Goal: Task Accomplishment & Management: Manage account settings

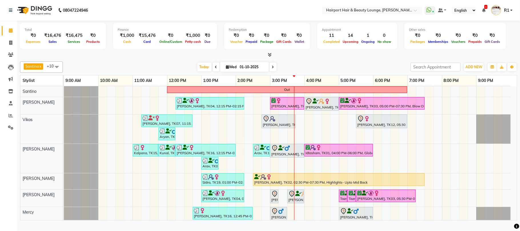
scroll to position [37, 0]
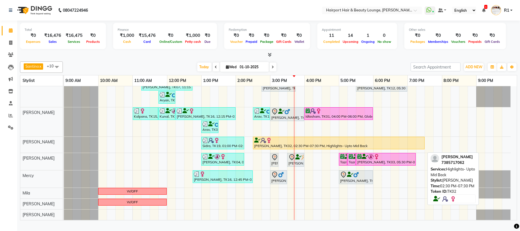
click at [335, 143] on div at bounding box center [338, 141] width 169 height 6
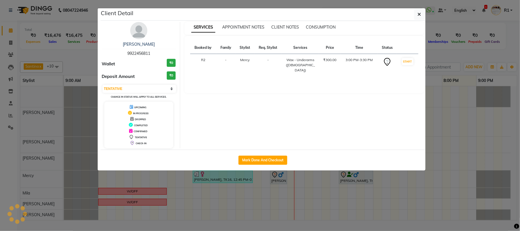
select select "1"
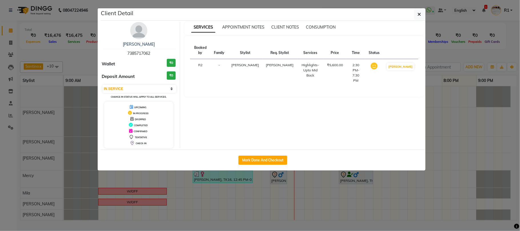
click at [337, 197] on ngb-modal-window "Client Detail Sidrah 7385717062 Wallet ₹0 Deposit Amount ₹0 Select IN SERVICE C…" at bounding box center [260, 115] width 520 height 231
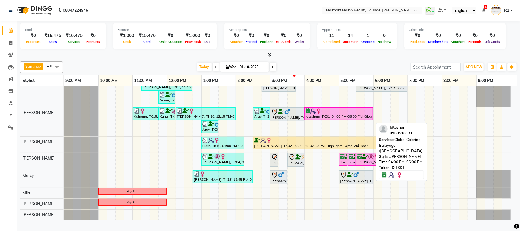
click at [313, 119] on div "Idtesham, TK01, 04:00 PM-06:00 PM, Global Coloring- Balayage (Female)" at bounding box center [338, 113] width 67 height 11
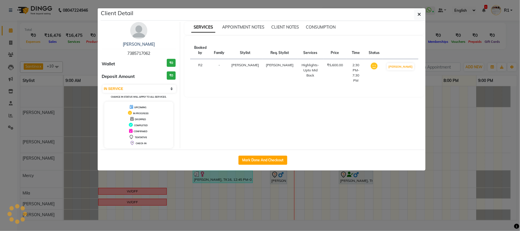
select select "6"
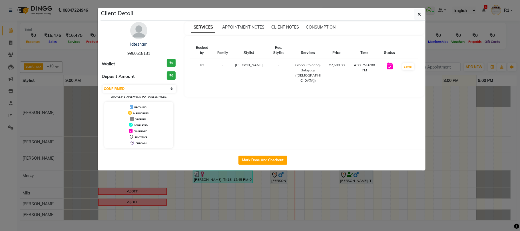
click at [327, 195] on ngb-modal-window "Client Detail Idtesham 9960518131 Wallet ₹0 Deposit Amount ₹0 Select IN SERVICE…" at bounding box center [260, 115] width 520 height 231
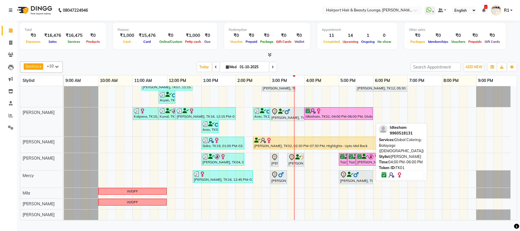
click at [316, 128] on div "Out ekta, TK04, 12:15 PM-02:15 PM, Touchups- Upto 2 Inch (Female) Surbhi, TK08,…" at bounding box center [290, 135] width 453 height 170
click at [317, 119] on div "Idtesham, TK01, 04:00 PM-06:00 PM, Global Coloring- Balayage (Female)" at bounding box center [338, 113] width 67 height 11
select select "6"
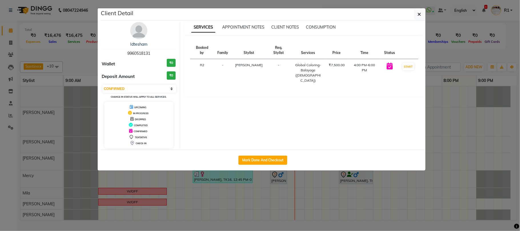
click at [327, 203] on ngb-modal-window "Client Detail Idtesham 9960518131 Wallet ₹0 Deposit Amount ₹0 Select IN SERVICE…" at bounding box center [260, 115] width 520 height 231
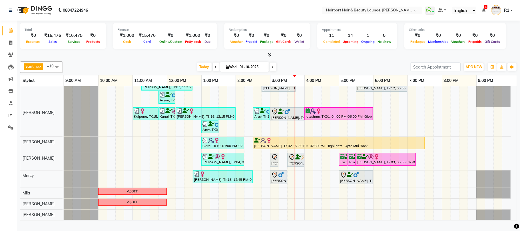
click at [272, 69] on icon at bounding box center [273, 66] width 2 height 3
type input "02-10-2025"
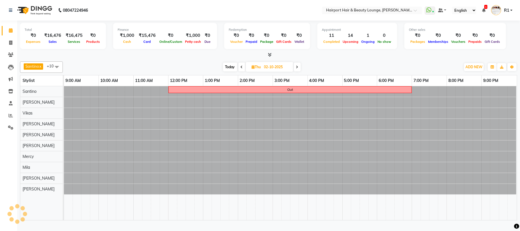
scroll to position [0, 0]
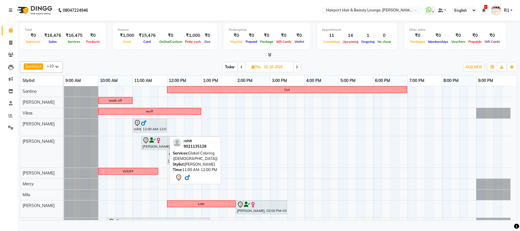
click at [140, 126] on icon at bounding box center [137, 123] width 7 height 7
select select "7"
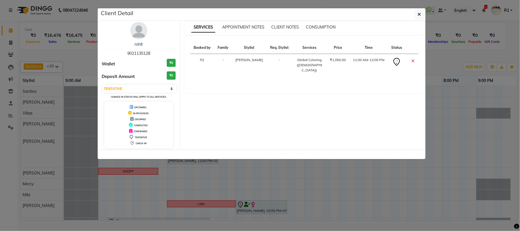
click at [175, 188] on ngb-modal-window "Client Detail rohit 9021135128 Wallet ₹0 Deposit Amount ₹0 Select CONFIRMED TEN…" at bounding box center [260, 115] width 520 height 231
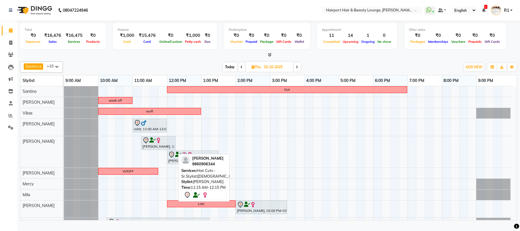
click at [147, 149] on div "Asma Kazi, 11:15 AM-12:15 PM, Hair Cuts -Sr.Stylist(Female)" at bounding box center [158, 143] width 33 height 12
select select "7"
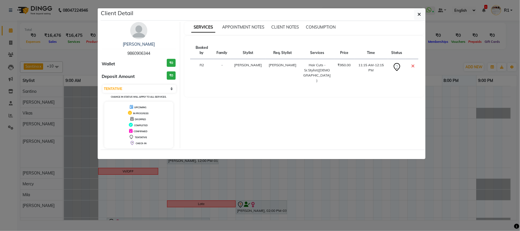
click at [218, 206] on ngb-modal-window "Client Detail Asma Kazi 9860906344 Wallet ₹0 Deposit Amount ₹0 Select CONFIRMED…" at bounding box center [260, 115] width 520 height 231
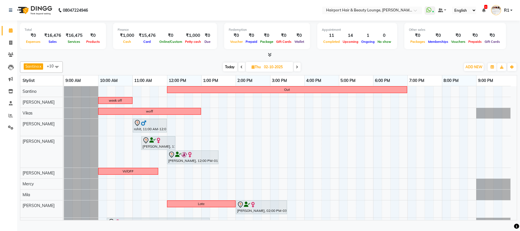
click at [227, 71] on span "Today" at bounding box center [230, 67] width 14 height 9
type input "01-10-2025"
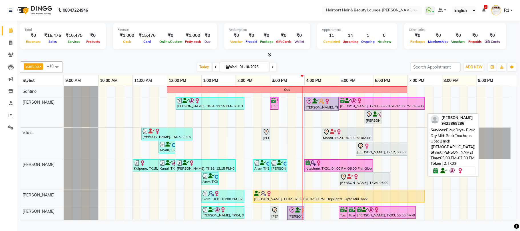
click at [359, 109] on div "SNEHA PATIL, TK03, 05:00 PM-07:30 PM, Blow Drys- Blow Dry Mid-Back,Touchups- Up…" at bounding box center [381, 103] width 85 height 11
select select "6"
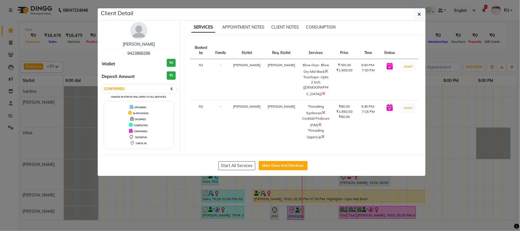
click at [442, 160] on ngb-modal-window "Client Detail SNEHA PATIL 9423868286 Wallet ₹0 Deposit Amount ₹0 Select IN SERV…" at bounding box center [260, 115] width 520 height 231
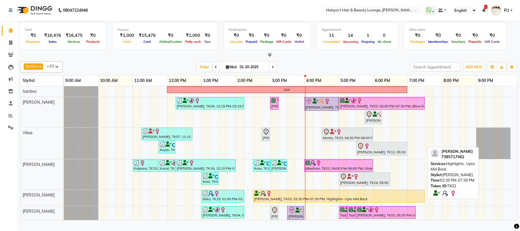
click at [345, 202] on div "[PERSON_NAME], TK02, 02:30 PM-07:30 PM, Highlights- Upto Mid Back" at bounding box center [339, 196] width 170 height 11
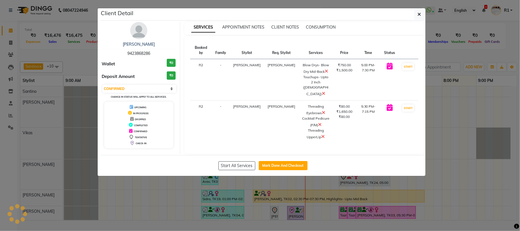
select select "1"
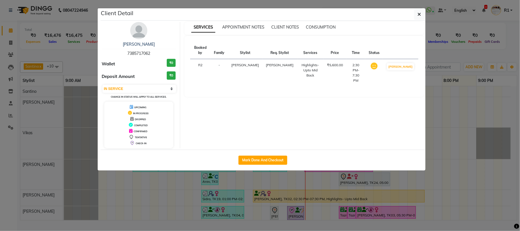
click at [495, 191] on ngb-modal-window "Client Detail Sidrah 7385717062 Wallet ₹0 Deposit Amount ₹0 Select IN SERVICE C…" at bounding box center [260, 115] width 520 height 231
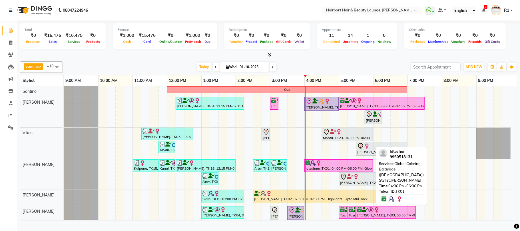
click at [317, 171] on div "Idtesham, TK01, 04:00 PM-06:00 PM, Global Coloring- Balayage (Female)" at bounding box center [338, 165] width 67 height 11
select select "6"
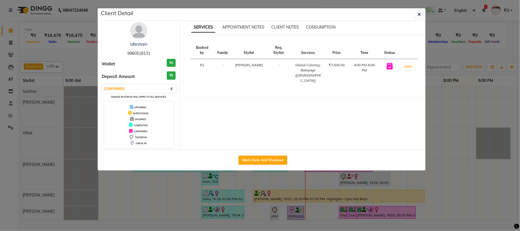
click at [438, 126] on ngb-modal-window "Client Detail Idtesham 9960518131 Wallet ₹0 Deposit Amount ₹0 Select IN SERVICE…" at bounding box center [260, 115] width 520 height 231
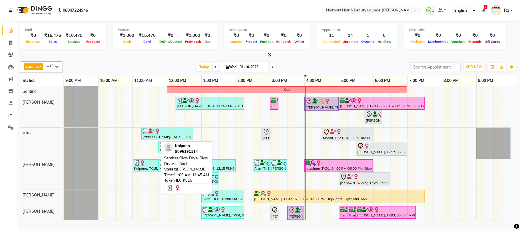
click at [142, 171] on div "Kalpana, TK15, 11:00 AM-11:45 AM, Blow Drys- Blow Dry Mid-Back" at bounding box center [145, 165] width 24 height 11
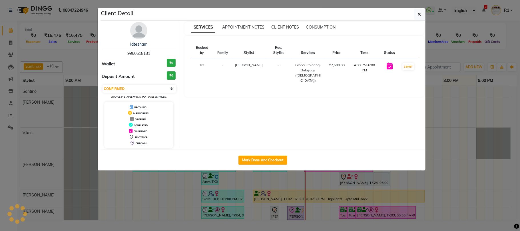
select select "3"
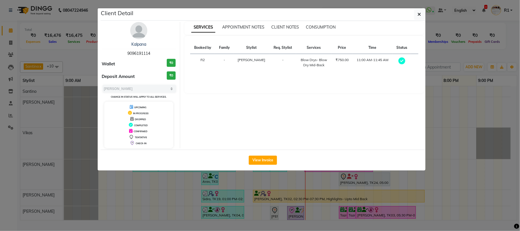
click at [147, 204] on ngb-modal-window "Client Detail Kalpana 9096191114 Wallet ₹0 Deposit Amount ₹0 Select MARK DONE U…" at bounding box center [260, 115] width 520 height 231
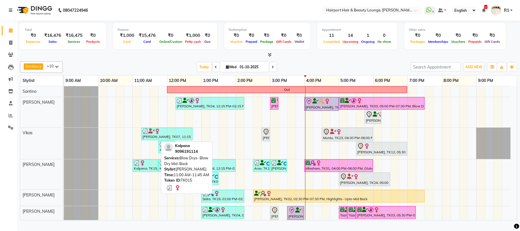
click at [156, 171] on div "Kalpana, TK15, 11:00 AM-11:45 AM, Blow Drys- Blow Dry Mid-Back" at bounding box center [145, 165] width 24 height 11
select select "3"
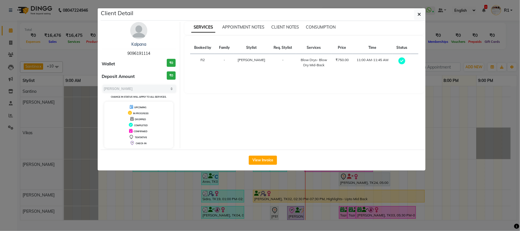
click at [163, 215] on ngb-modal-window "Client Detail Kalpana 9096191114 Wallet ₹0 Deposit Amount ₹0 Select MARK DONE U…" at bounding box center [260, 115] width 520 height 231
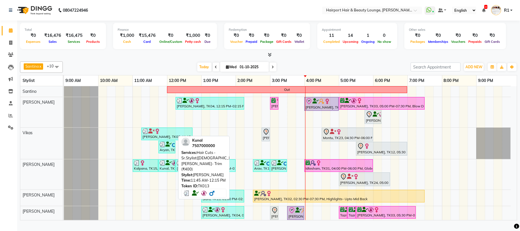
click at [165, 172] on link "Kunal, TK13, 11:45 AM-12:15 PM, Hair Cuts -Sr.Stylist([DEMOGRAPHIC_DATA]),[PERS…" at bounding box center [166, 165] width 17 height 13
select select "3"
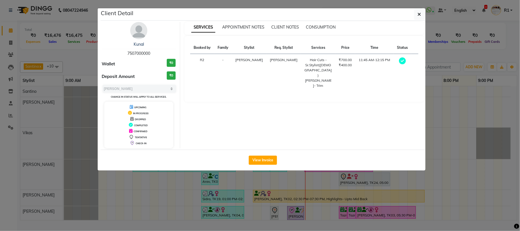
click at [195, 205] on ngb-modal-window "Client Detail Kunal 7507000000 Wallet ₹0 Deposit Amount ₹0 Select MARK DONE UPC…" at bounding box center [260, 115] width 520 height 231
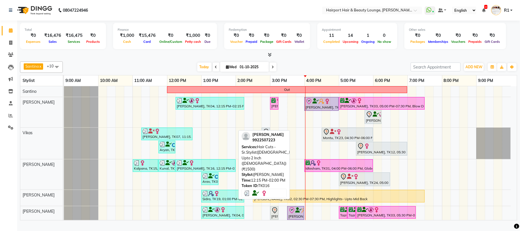
click at [183, 171] on div "[PERSON_NAME], TK16, 12:15 PM-02:00 PM, Hair Cuts -Sr.Stylist([DEMOGRAPHIC_DATA…" at bounding box center [205, 165] width 59 height 11
select select "3"
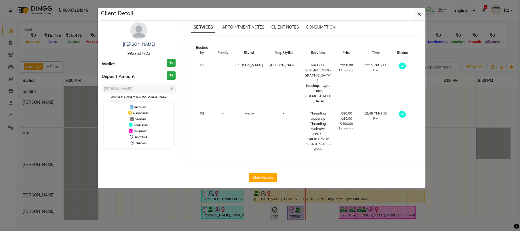
click at [147, 211] on ngb-modal-window "Client Detail Sheela Prakash 9922507223 Wallet ₹0 Deposit Amount ₹0 Select MARK…" at bounding box center [260, 115] width 520 height 231
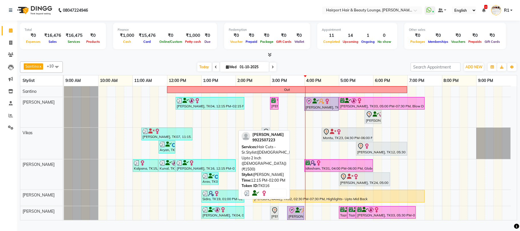
click at [187, 171] on div "[PERSON_NAME], TK16, 12:15 PM-02:00 PM, Hair Cuts -Sr.Stylist([DEMOGRAPHIC_DATA…" at bounding box center [205, 165] width 59 height 11
select select "3"
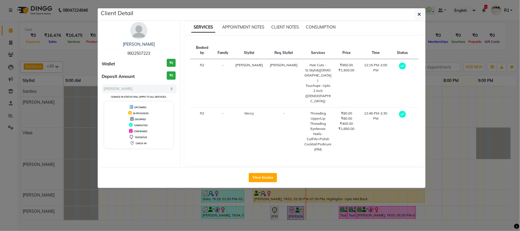
click at [168, 209] on ngb-modal-window "Client Detail Sheela Prakash 9922507223 Wallet ₹0 Deposit Amount ₹0 Select MARK…" at bounding box center [260, 115] width 520 height 231
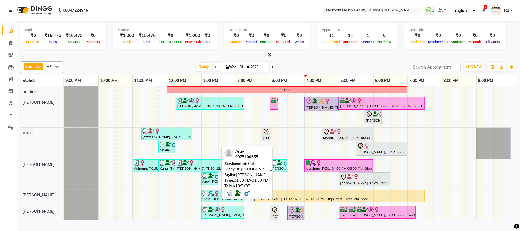
click at [209, 185] on link "Arav, TK05, 01:00 PM-01:30 PM, Hair Cuts -Sr.Stylist([DEMOGRAPHIC_DATA])" at bounding box center [209, 178] width 17 height 13
select select "3"
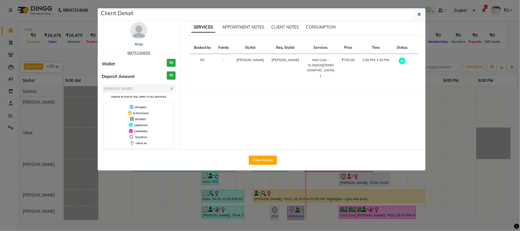
click at [289, 203] on ngb-modal-window "Client Detail Arav 9975100655 Wallet ₹0 Deposit Amount ₹0 Select MARK DONE UPCO…" at bounding box center [260, 115] width 520 height 231
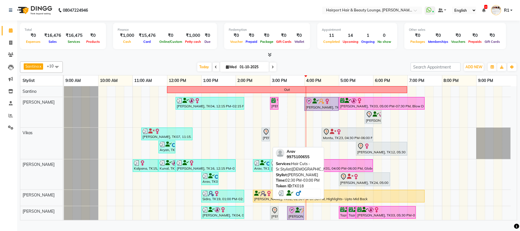
click at [260, 171] on div "Arav, TK18, 02:30 PM-03:00 PM, Hair Cuts -Sr.Stylist([DEMOGRAPHIC_DATA])" at bounding box center [262, 165] width 16 height 11
select select "3"
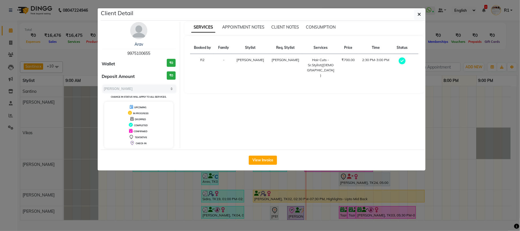
click at [258, 210] on ngb-modal-window "Client Detail Arav 9975100655 Wallet ₹0 Deposit Amount ₹0 Select MARK DONE UPCO…" at bounding box center [260, 115] width 520 height 231
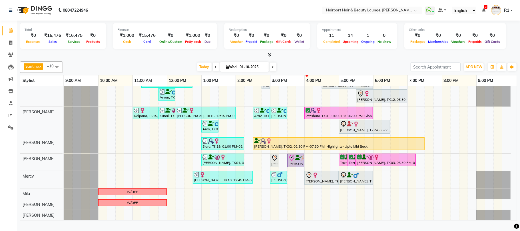
scroll to position [54, 0]
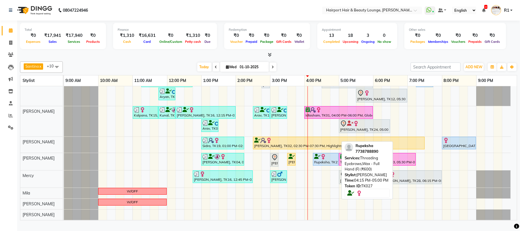
click at [325, 165] on div "Rupeksha, TK27, 04:15 PM-05:00 PM, Threading Eyebrows,Wax - Full Hand (F) (₹600)" at bounding box center [325, 159] width 25 height 11
select select "5"
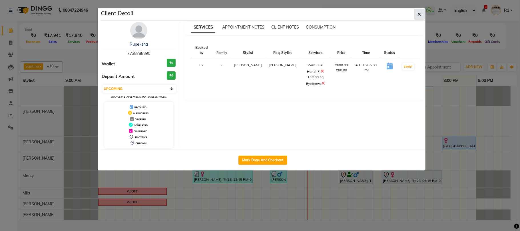
click at [423, 20] on button "button" at bounding box center [419, 14] width 11 height 11
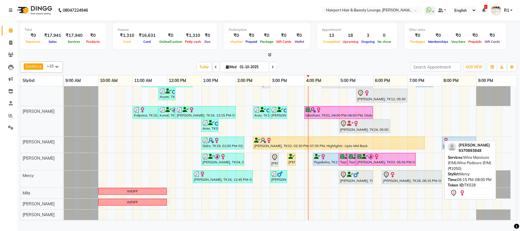
click at [416, 178] on div at bounding box center [412, 174] width 58 height 7
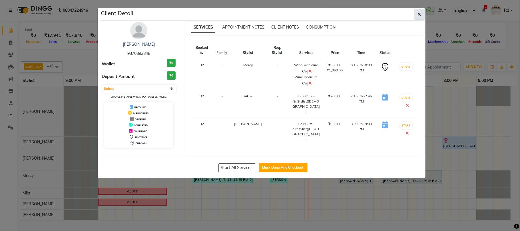
click at [423, 15] on button "button" at bounding box center [419, 14] width 11 height 11
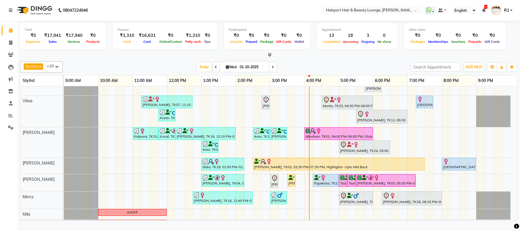
scroll to position [38, 0]
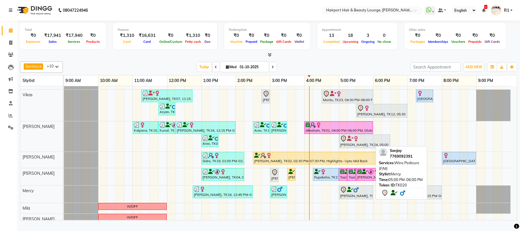
click at [358, 198] on div "[PERSON_NAME], TK20, 05:00 PM-06:00 PM, Wine Pedicure (F/M)" at bounding box center [355, 192] width 33 height 12
select select "7"
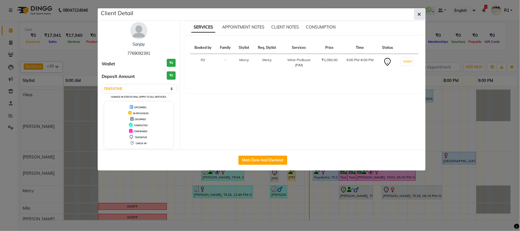
click at [415, 20] on button "button" at bounding box center [419, 14] width 11 height 11
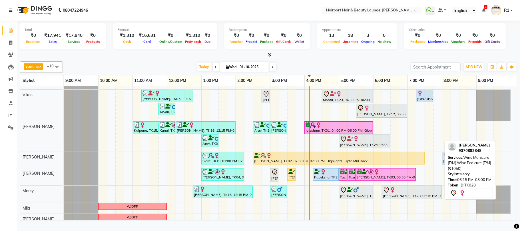
click at [395, 193] on img at bounding box center [393, 190] width 6 height 6
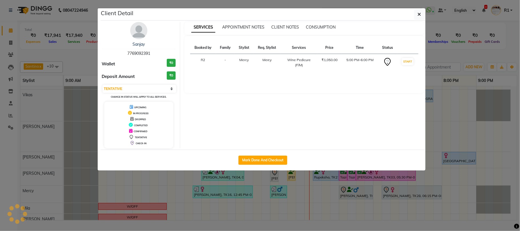
select select "select"
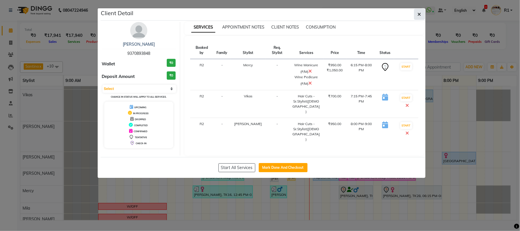
click at [418, 17] on icon "button" at bounding box center [419, 14] width 3 height 5
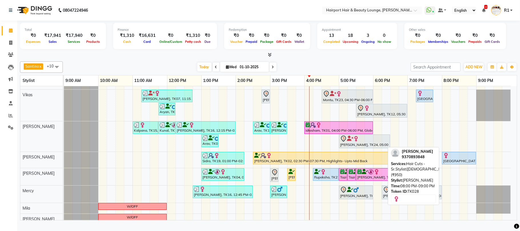
click at [463, 164] on div "[GEOGRAPHIC_DATA], TK28, 08:00 PM-09:00 PM, Hair Cuts -Sr.Stylist([DEMOGRAPHIC_…" at bounding box center [459, 158] width 33 height 11
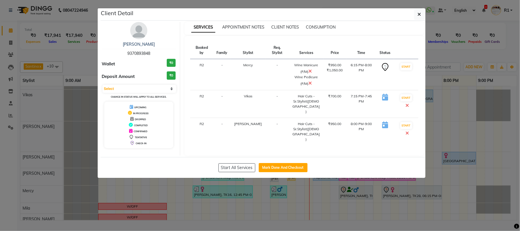
click at [136, 53] on div "Venessa 9370893848" at bounding box center [139, 48] width 74 height 15
click at [136, 47] on link "[PERSON_NAME]" at bounding box center [139, 44] width 32 height 5
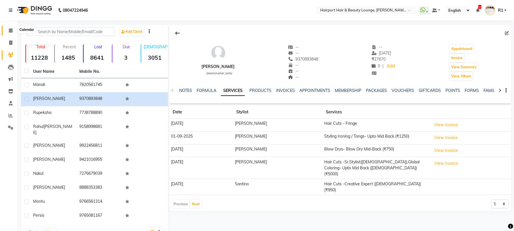
click at [11, 31] on icon at bounding box center [11, 30] width 4 height 4
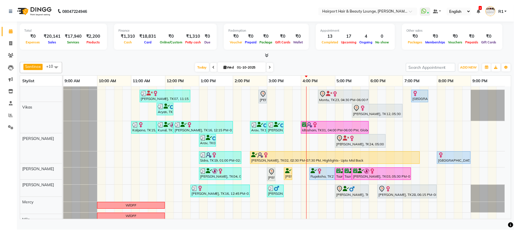
scroll to position [38, 0]
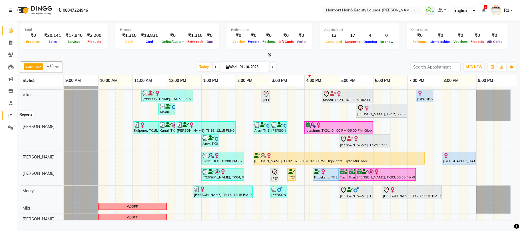
click at [10, 115] on icon at bounding box center [11, 115] width 4 height 4
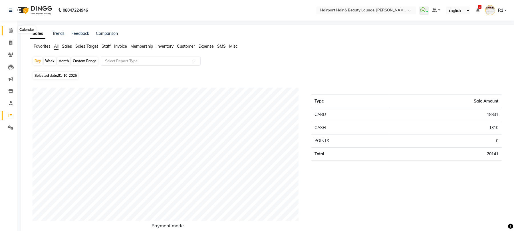
click at [9, 31] on icon at bounding box center [11, 30] width 4 height 4
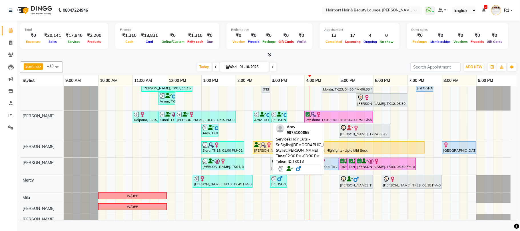
scroll to position [54, 0]
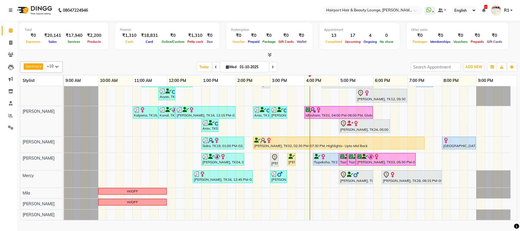
click at [270, 71] on span at bounding box center [273, 67] width 7 height 9
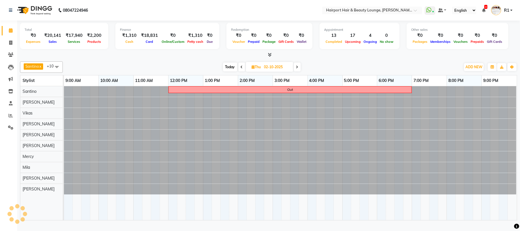
scroll to position [0, 0]
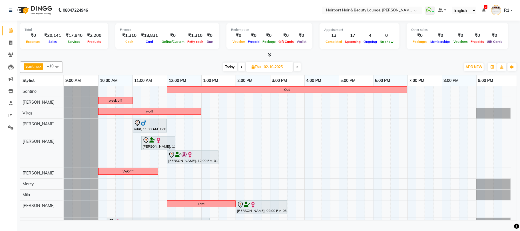
click at [298, 69] on icon at bounding box center [297, 66] width 2 height 3
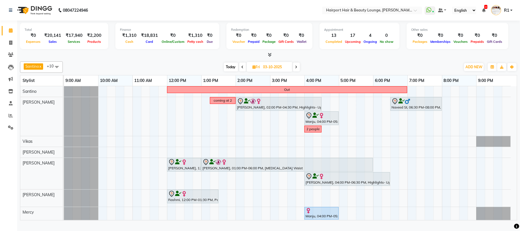
click at [297, 69] on icon at bounding box center [296, 66] width 2 height 3
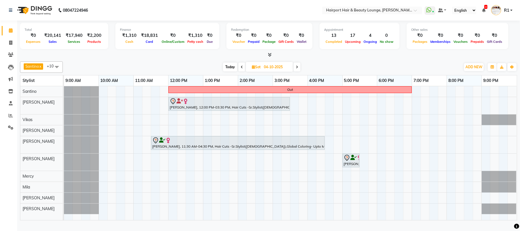
click at [298, 69] on icon at bounding box center [297, 66] width 2 height 3
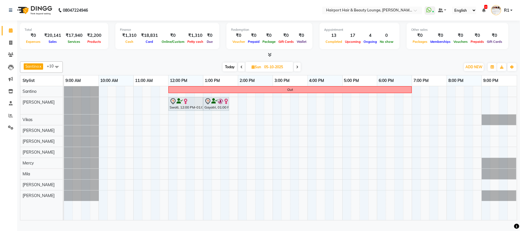
click at [232, 71] on span "Today" at bounding box center [230, 67] width 14 height 9
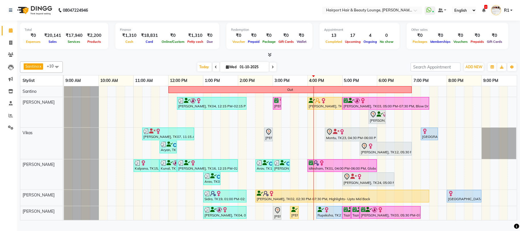
click at [272, 69] on icon at bounding box center [273, 66] width 2 height 3
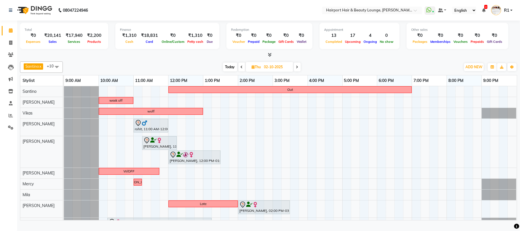
click at [232, 71] on span "Today" at bounding box center [230, 67] width 14 height 9
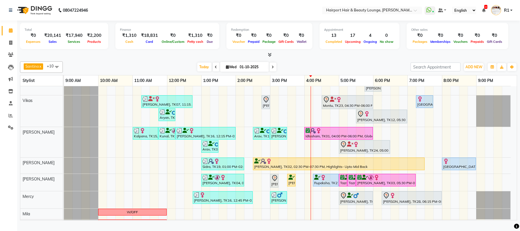
scroll to position [54, 0]
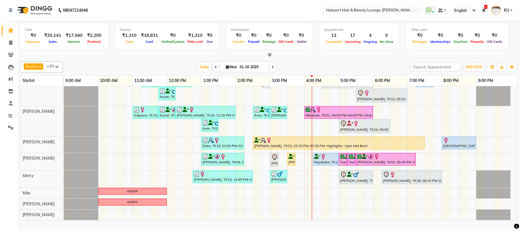
click at [272, 69] on icon at bounding box center [273, 66] width 2 height 3
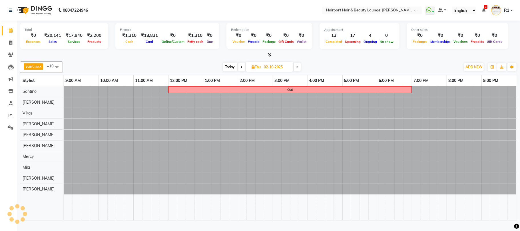
scroll to position [0, 0]
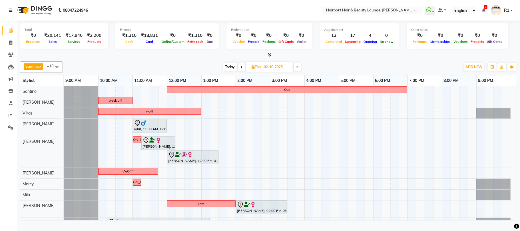
click at [299, 71] on span at bounding box center [297, 67] width 7 height 9
type input "03-10-2025"
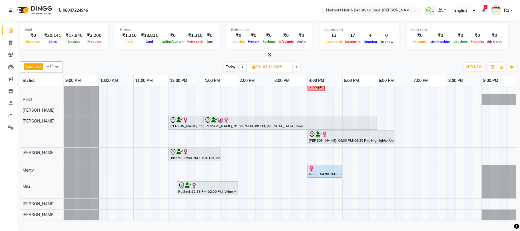
scroll to position [43, 0]
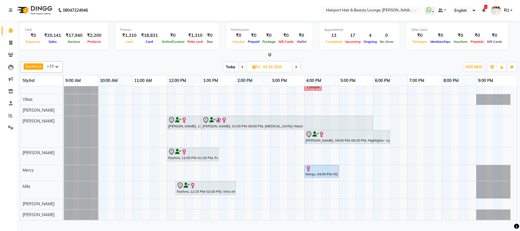
click at [287, 71] on input "03-10-2025" at bounding box center [276, 67] width 29 height 9
select select "10"
select select "2025"
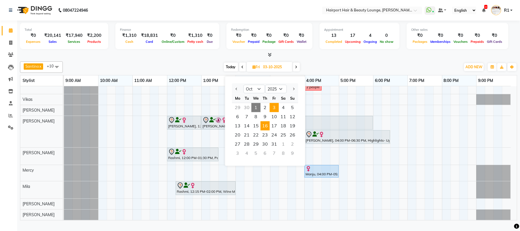
click at [270, 130] on span "16" at bounding box center [264, 125] width 9 height 9
type input "16-10-2025"
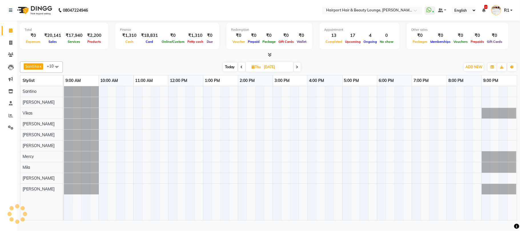
scroll to position [0, 0]
click at [277, 71] on input "16-10-2025" at bounding box center [276, 67] width 29 height 9
select select "10"
select select "2025"
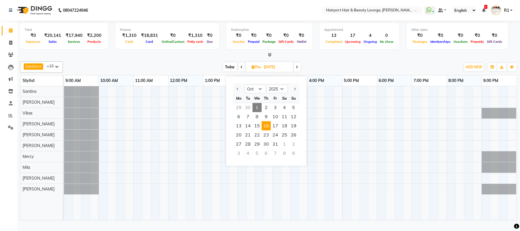
click at [230, 71] on span "Today" at bounding box center [230, 67] width 14 height 9
type input "01-10-2025"
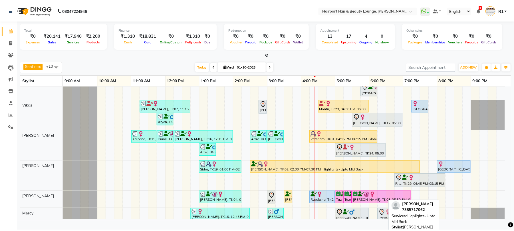
scroll to position [38, 0]
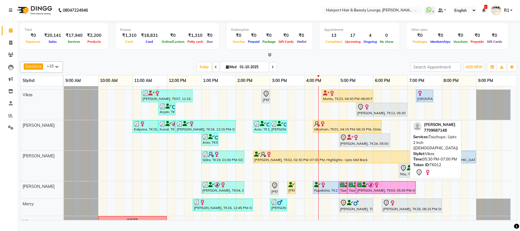
click at [387, 116] on div "[PERSON_NAME], TK12, 05:30 PM-07:00 PM, Touchups- Upto 2 Inch ([DEMOGRAPHIC_DAT…" at bounding box center [382, 110] width 50 height 12
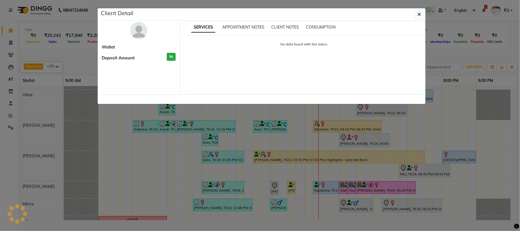
select select "7"
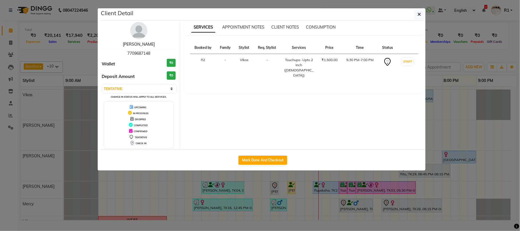
click at [140, 47] on link "Puja Singh" at bounding box center [139, 44] width 32 height 5
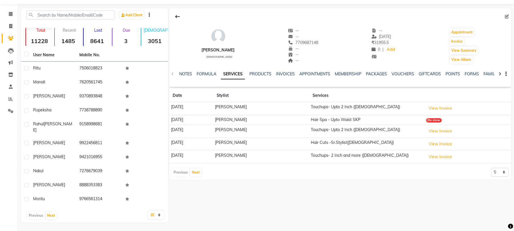
scroll to position [38, 0]
click at [193, 176] on button "Next" at bounding box center [195, 172] width 11 height 8
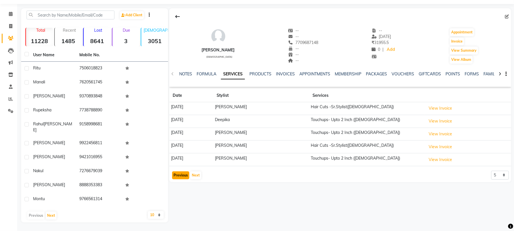
click at [186, 179] on button "Previous" at bounding box center [180, 175] width 17 height 8
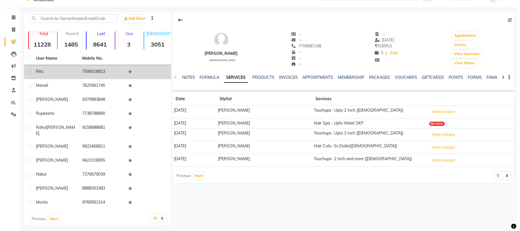
scroll to position [0, 0]
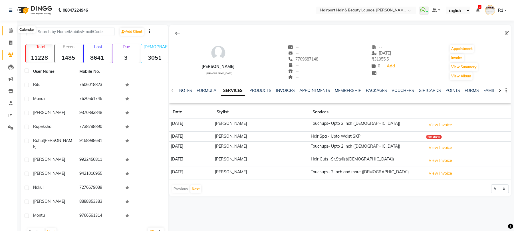
click at [10, 28] on icon at bounding box center [11, 30] width 4 height 4
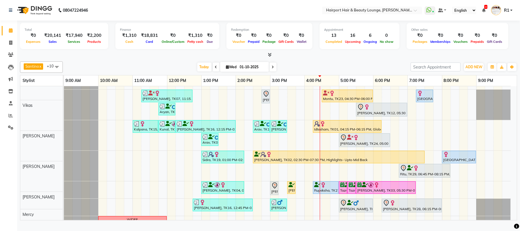
scroll to position [38, 0]
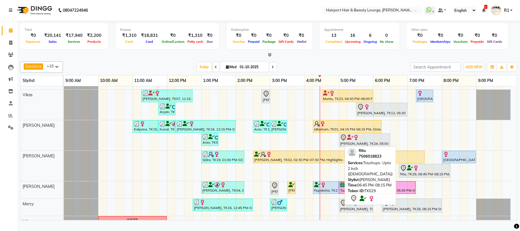
click at [435, 172] on div at bounding box center [424, 168] width 49 height 7
select select "7"
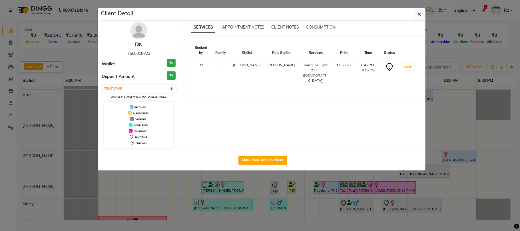
click at [141, 47] on link "Ritu" at bounding box center [138, 44] width 7 height 5
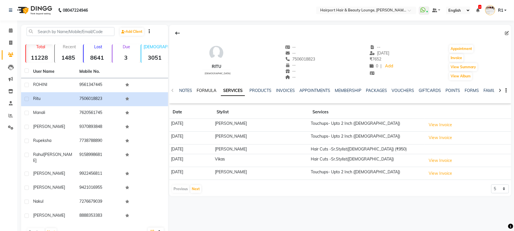
click at [205, 93] on link "FORMULA" at bounding box center [207, 90] width 20 height 5
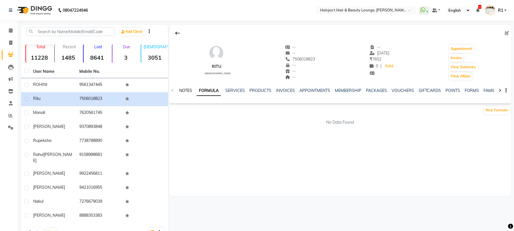
click at [186, 93] on link "NOTES" at bounding box center [185, 90] width 13 height 5
click at [7, 27] on span at bounding box center [11, 30] width 10 height 7
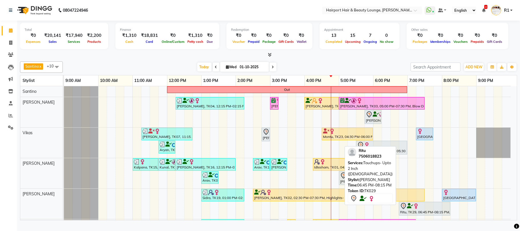
click at [436, 215] on div "Ritu, TK29, 06:45 PM-08:15 PM, Touchups- Upto 2 Inch ([DEMOGRAPHIC_DATA])" at bounding box center [424, 209] width 50 height 12
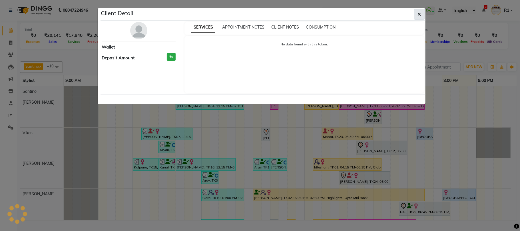
click at [424, 14] on button "button" at bounding box center [419, 14] width 11 height 11
select select "7"
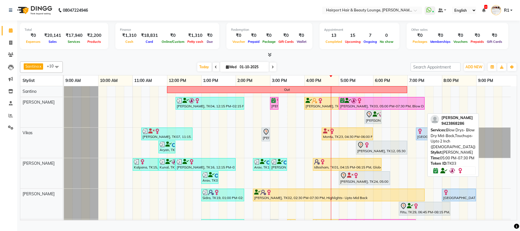
click at [370, 104] on div at bounding box center [381, 101] width 83 height 6
select select "6"
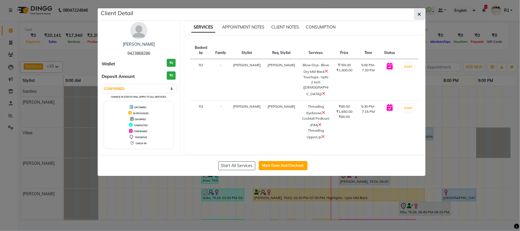
click at [418, 16] on icon "button" at bounding box center [419, 14] width 3 height 5
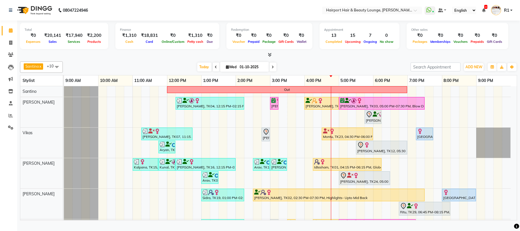
click at [270, 69] on div "Today Wed 01-10-2025" at bounding box center [237, 67] width 80 height 9
click at [272, 69] on icon at bounding box center [273, 66] width 2 height 3
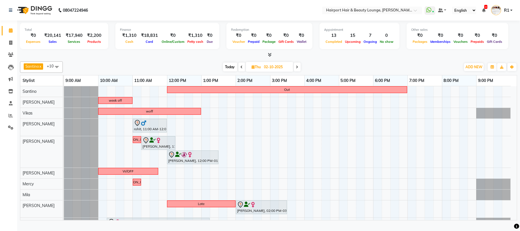
click at [234, 69] on span "Today" at bounding box center [230, 67] width 14 height 9
type input "01-10-2025"
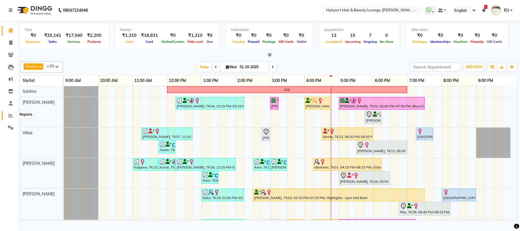
click at [10, 116] on icon at bounding box center [11, 115] width 4 height 4
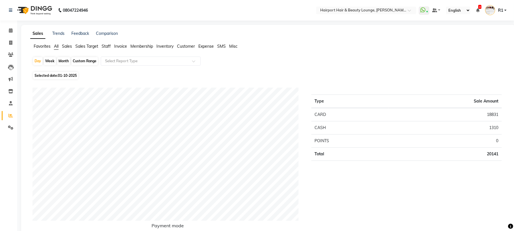
click at [111, 49] on span "Staff" at bounding box center [106, 46] width 9 height 5
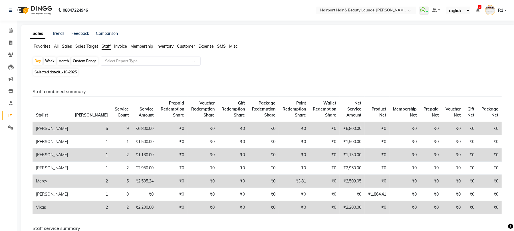
click at [90, 65] on div "Custom Range" at bounding box center [84, 61] width 27 height 8
select select "10"
select select "2025"
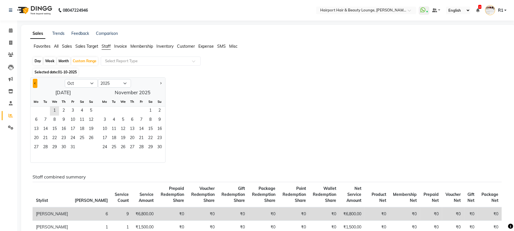
click at [37, 88] on button "Previous month" at bounding box center [35, 83] width 5 height 9
select select "9"
click at [41, 116] on span "1" at bounding box center [36, 110] width 9 height 9
click at [50, 152] on span "30" at bounding box center [45, 147] width 9 height 9
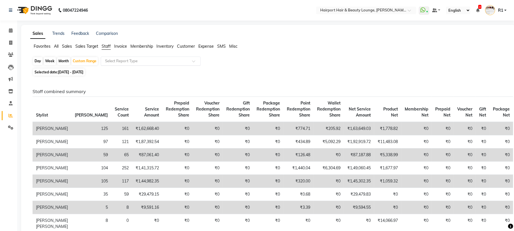
click at [184, 64] on input "text" at bounding box center [145, 61] width 82 height 6
click at [325, 67] on div "Day Week Month Custom Range Select Report Type" at bounding box center [269, 62] width 472 height 10
click at [58, 13] on div "08047224946" at bounding box center [49, 10] width 88 height 16
click at [51, 11] on img at bounding box center [34, 10] width 39 height 16
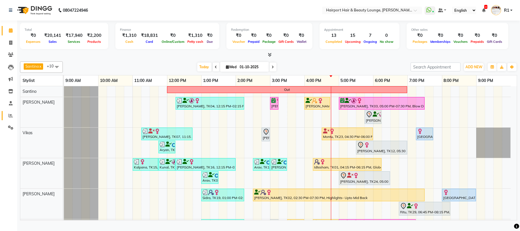
click at [9, 111] on link "Reports" at bounding box center [9, 115] width 14 height 9
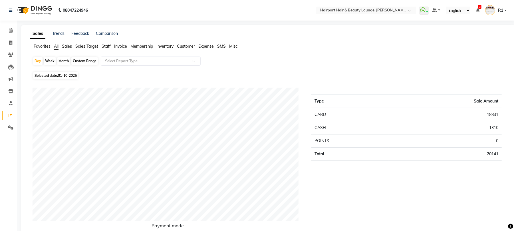
click at [109, 49] on span "Staff" at bounding box center [106, 46] width 9 height 5
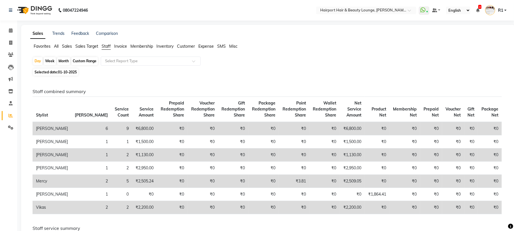
click at [89, 65] on div "Custom Range" at bounding box center [84, 61] width 27 height 8
select select "10"
select select "2025"
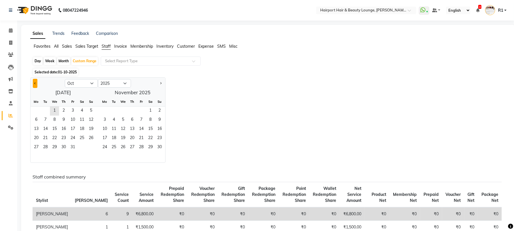
click at [37, 88] on button "Previous month" at bounding box center [35, 83] width 5 height 9
select select "9"
click at [41, 116] on span "1" at bounding box center [36, 110] width 9 height 9
click at [50, 152] on span "30" at bounding box center [45, 147] width 9 height 9
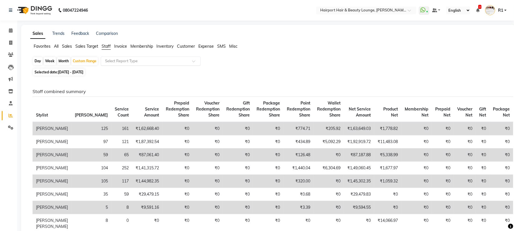
click at [123, 64] on input "text" at bounding box center [145, 61] width 82 height 6
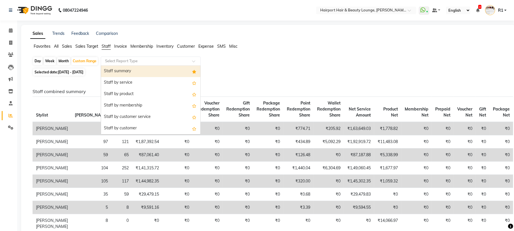
click at [126, 77] on div "Staff summary" at bounding box center [150, 71] width 99 height 11
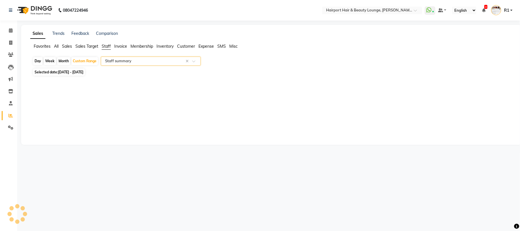
select select "csv"
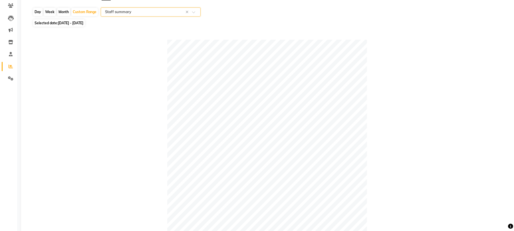
scroll to position [38, 0]
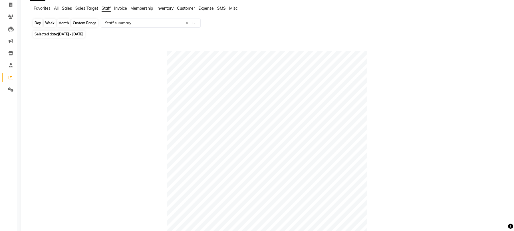
click at [94, 27] on div "Custom Range" at bounding box center [84, 23] width 27 height 8
select select "9"
select select "2025"
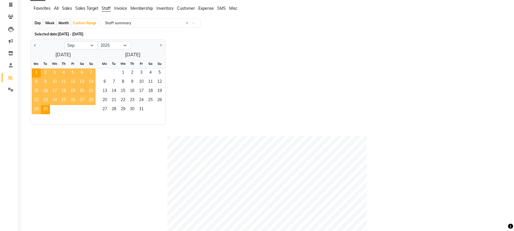
click at [272, 73] on div "Jan Feb Mar Apr May Jun Jul Aug Sep Oct Nov Dec 2015 2016 2017 2018 2019 2020 2…" at bounding box center [268, 81] width 476 height 85
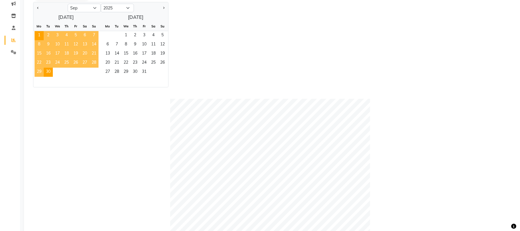
scroll to position [0, 0]
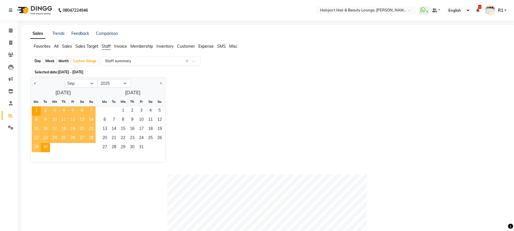
click at [120, 64] on input "text" at bounding box center [145, 61] width 82 height 6
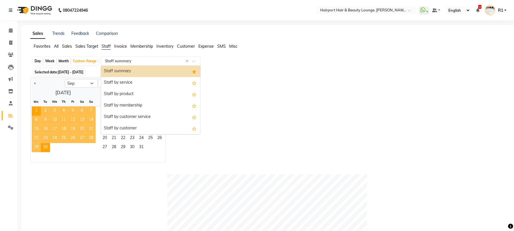
click at [108, 49] on span "Staff" at bounding box center [106, 46] width 9 height 5
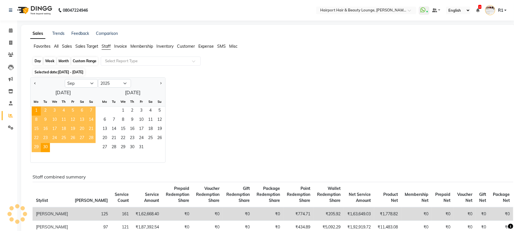
click at [91, 65] on div "Custom Range" at bounding box center [84, 61] width 27 height 8
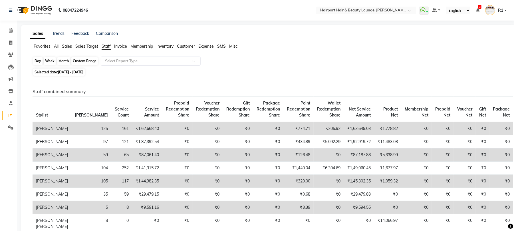
click at [89, 65] on div "Custom Range" at bounding box center [84, 61] width 27 height 8
select select "9"
select select "2025"
click at [269, 54] on div "Favorites All Sales Sales Target Staff Invoice Membership Inventory Customer Ex…" at bounding box center [268, 48] width 485 height 11
click at [50, 9] on img at bounding box center [34, 10] width 39 height 16
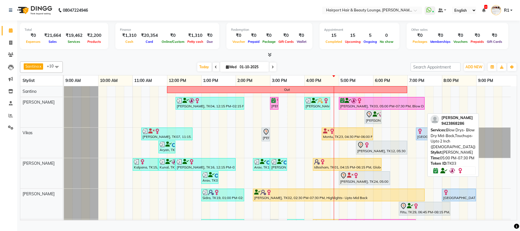
click at [409, 109] on div "SNEHA PATIL, TK03, 05:00 PM-07:30 PM, Blow Drys- Blow Dry Mid-Back,Touchups- Up…" at bounding box center [381, 103] width 85 height 11
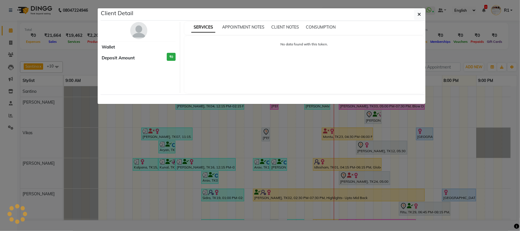
select select "6"
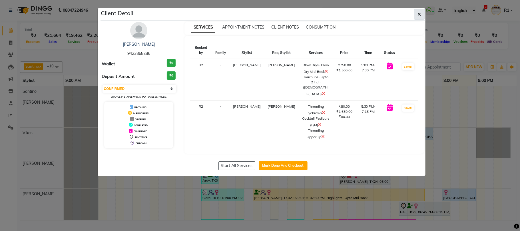
click at [419, 17] on icon "button" at bounding box center [419, 14] width 3 height 5
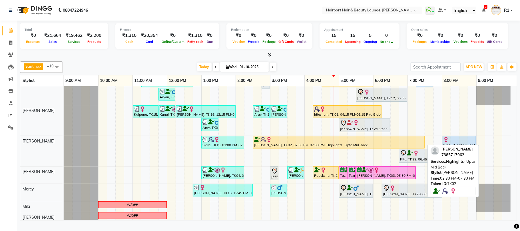
scroll to position [67, 0]
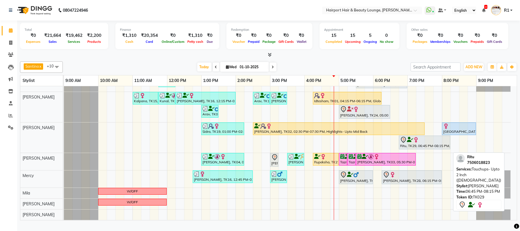
click at [433, 143] on div at bounding box center [424, 139] width 49 height 7
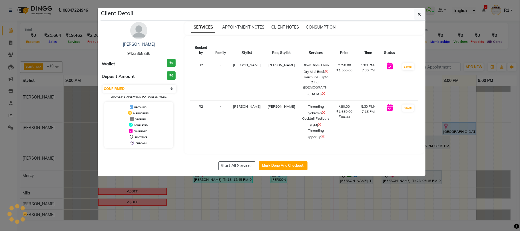
select select "7"
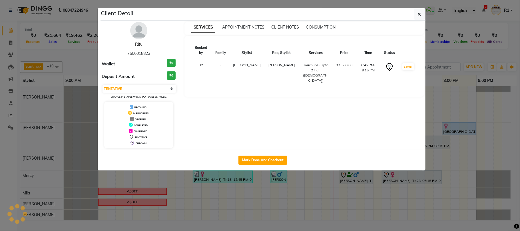
click at [139, 47] on link "Ritu" at bounding box center [138, 44] width 7 height 5
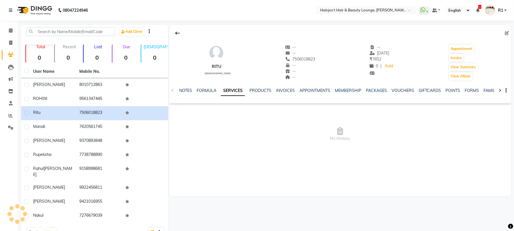
click at [42, 7] on img at bounding box center [34, 10] width 39 height 16
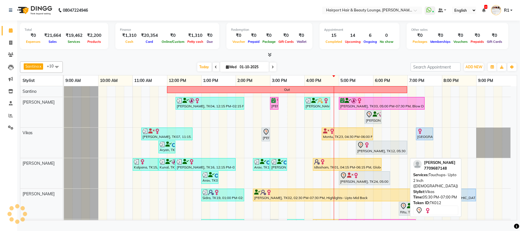
click at [371, 154] on div "[PERSON_NAME], TK12, 05:30 PM-07:00 PM, Touchups- Upto 2 Inch ([DEMOGRAPHIC_DAT…" at bounding box center [382, 148] width 50 height 12
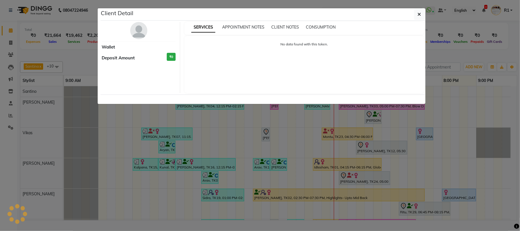
select select "7"
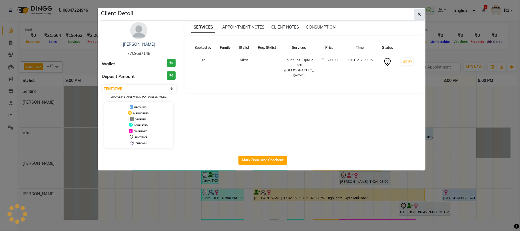
click at [418, 16] on icon "button" at bounding box center [419, 14] width 3 height 5
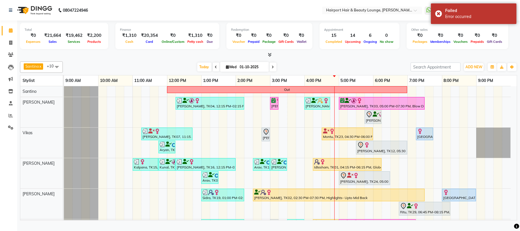
click at [263, 69] on div "Today Wed 01-10-2025" at bounding box center [237, 67] width 80 height 9
click at [272, 69] on icon at bounding box center [273, 66] width 2 height 3
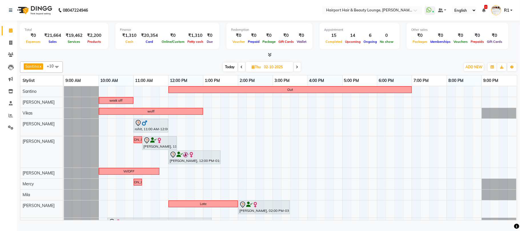
click at [297, 69] on icon at bounding box center [297, 66] width 2 height 3
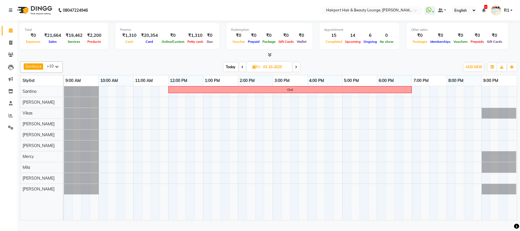
click at [231, 71] on span "Today" at bounding box center [231, 67] width 14 height 9
type input "01-10-2025"
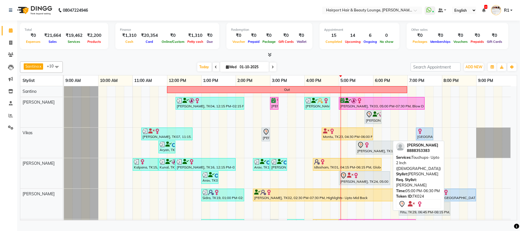
click at [350, 184] on div "[PERSON_NAME], TK24, 05:00 PM-06:30 PM, Touchups- Upto 2 Inch ([DEMOGRAPHIC_DAT…" at bounding box center [364, 178] width 50 height 12
select select "7"
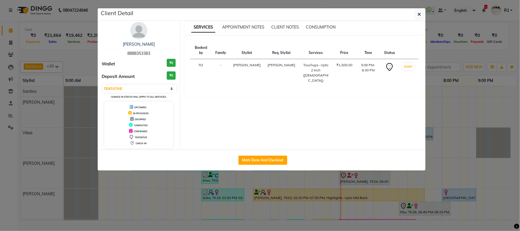
click at [373, 206] on ngb-modal-window "Client Detail Shwetal 8888353383 Wallet ₹0 Deposit Amount ₹0 Select IN SERVICE …" at bounding box center [260, 115] width 520 height 231
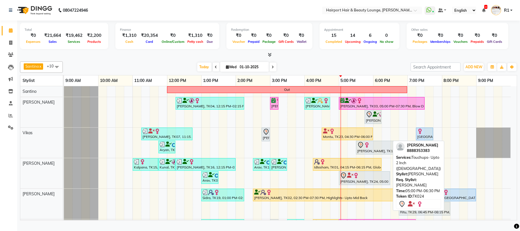
click at [347, 184] on div "[PERSON_NAME], TK24, 05:00 PM-06:30 PM, Touchups- Upto 2 Inch ([DEMOGRAPHIC_DAT…" at bounding box center [364, 178] width 50 height 12
select select "7"
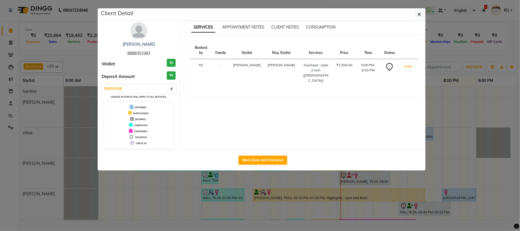
click at [347, 189] on ngb-modal-window "Client Detail Shwetal 8888353383 Wallet ₹0 Deposit Amount ₹0 Select IN SERVICE …" at bounding box center [260, 115] width 520 height 231
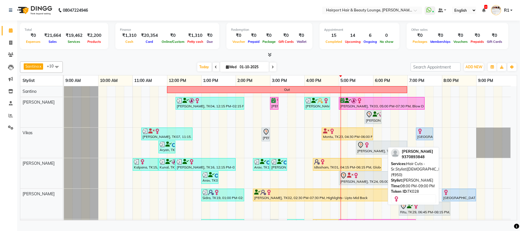
click at [453, 200] on div "[GEOGRAPHIC_DATA], TK28, 08:00 PM-09:00 PM, Hair Cuts -Sr.Stylist([DEMOGRAPHIC_…" at bounding box center [459, 195] width 33 height 11
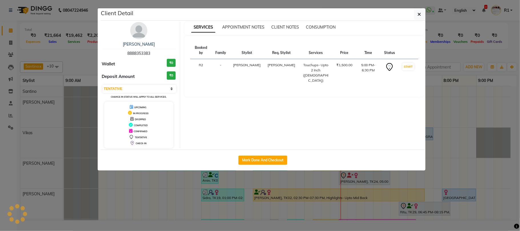
select select "select"
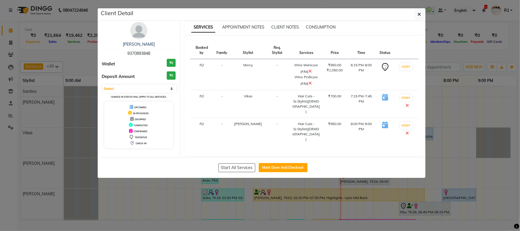
click at [462, 200] on ngb-modal-window "Client Detail Venessa 9370893848 Wallet ₹0 Deposit Amount ₹0 Select IN SERVICE …" at bounding box center [260, 115] width 520 height 231
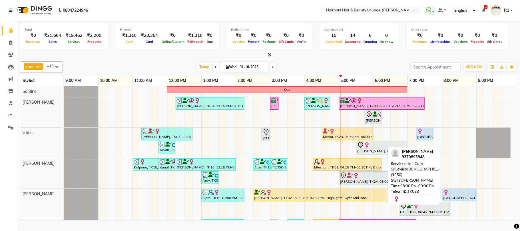
click at [453, 200] on div "[GEOGRAPHIC_DATA], TK28, 08:00 PM-09:00 PM, Hair Cuts -Sr.Stylist([DEMOGRAPHIC_…" at bounding box center [459, 195] width 33 height 11
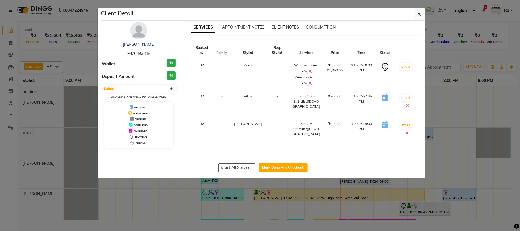
click at [453, 202] on ngb-modal-window "Client Detail Venessa 9370893848 Wallet ₹0 Deposit Amount ₹0 Select IN SERVICE …" at bounding box center [260, 115] width 520 height 231
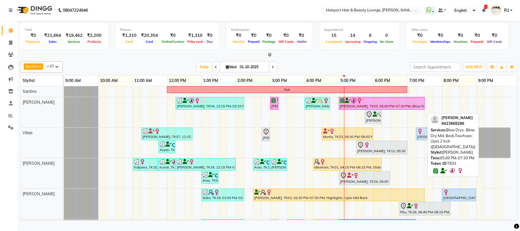
click at [377, 103] on link "SNEHA PATIL, TK03, 05:00 PM-07:30 PM, Blow Drys- Blow Dry Mid-Back,Touchups- Up…" at bounding box center [382, 103] width 86 height 13
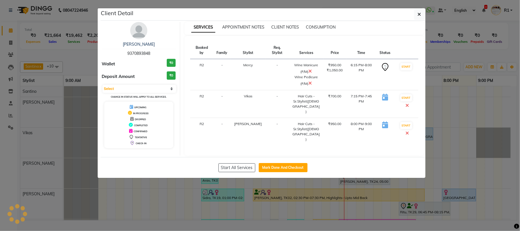
select select "8"
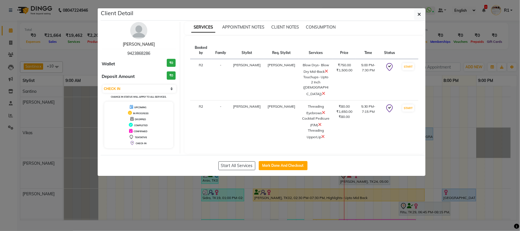
click at [126, 47] on link "SNEHA PATIL" at bounding box center [139, 44] width 32 height 5
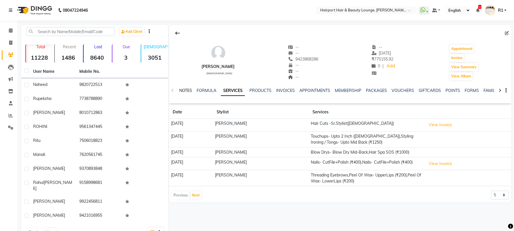
click at [192, 93] on link "NOTES" at bounding box center [185, 90] width 13 height 5
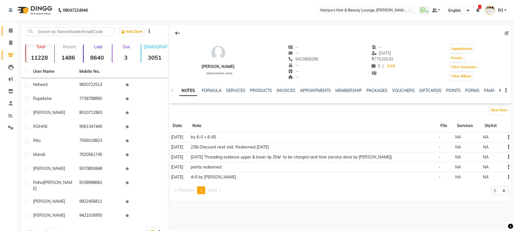
click at [9, 31] on icon at bounding box center [11, 30] width 4 height 4
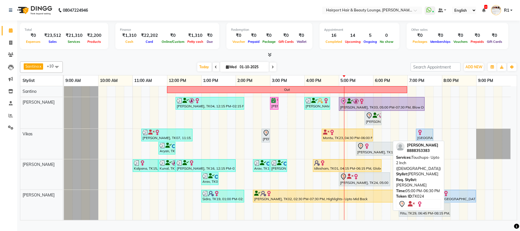
click at [365, 185] on div "[PERSON_NAME], TK24, 05:00 PM-06:30 PM, Touchups- Upto 2 Inch ([DEMOGRAPHIC_DAT…" at bounding box center [364, 179] width 50 height 12
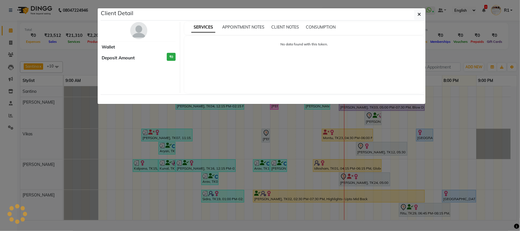
select select "7"
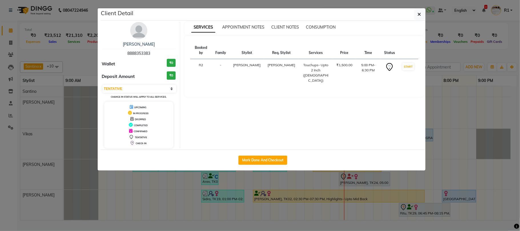
click at [363, 200] on ngb-modal-window "Client Detail Shwetal 8888353383 Wallet ₹0 Deposit Amount ₹0 Select IN SERVICE …" at bounding box center [260, 115] width 520 height 231
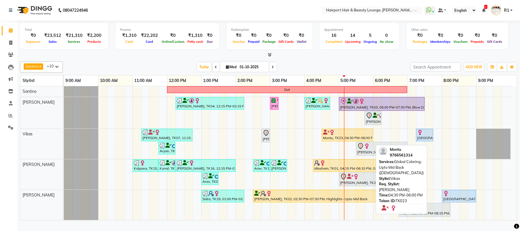
click at [336, 135] on div at bounding box center [347, 133] width 49 height 6
select select "1"
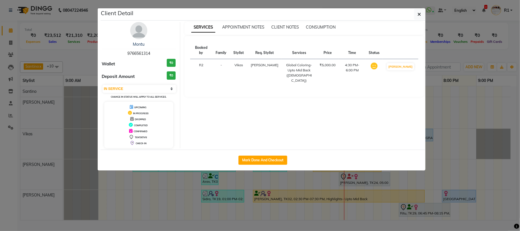
click at [346, 203] on ngb-modal-window "Client Detail Montu 9766561314 Wallet ₹0 Deposit Amount ₹0 Select IN SERVICE CO…" at bounding box center [260, 115] width 520 height 231
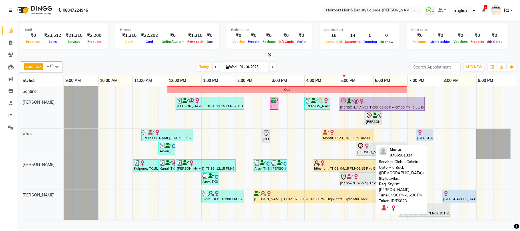
click at [346, 140] on div "Montu, TK23, 04:30 PM-06:00 PM, Global Coloring- Upto Mid Back (Female)" at bounding box center [347, 135] width 50 height 11
select select "1"
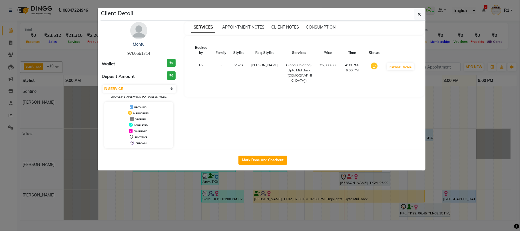
click at [354, 195] on ngb-modal-window "Client Detail Montu 9766561314 Wallet ₹0 Deposit Amount ₹0 Select IN SERVICE CO…" at bounding box center [260, 115] width 520 height 231
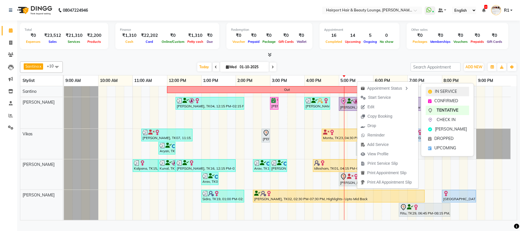
click at [439, 90] on span "IN SERVICE" at bounding box center [446, 92] width 22 height 6
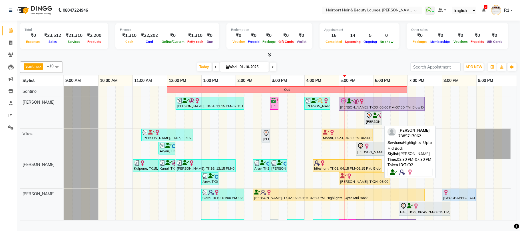
scroll to position [67, 0]
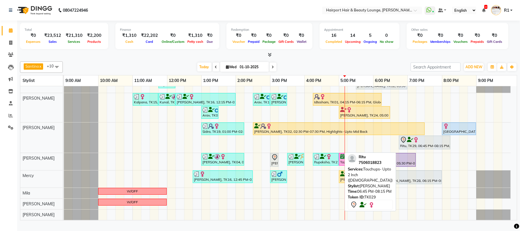
click at [448, 143] on div at bounding box center [424, 139] width 49 height 7
select select "7"
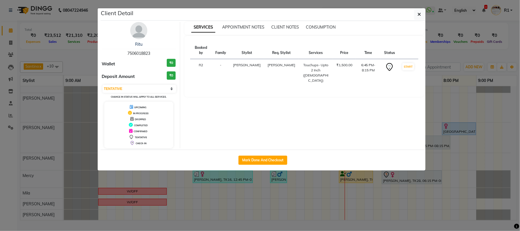
click at [444, 149] on ngb-modal-window "Client Detail Ritu 7506018823 Wallet ₹0 Deposit Amount ₹0 Select IN SERVICE CON…" at bounding box center [260, 115] width 520 height 231
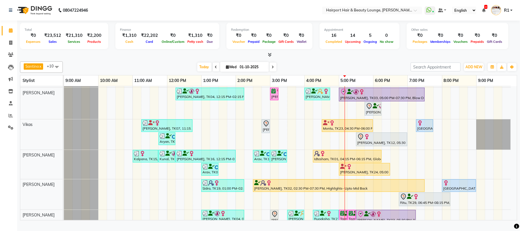
scroll to position [0, 0]
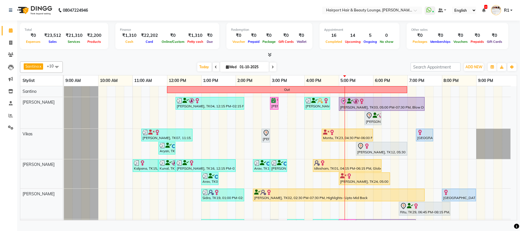
click at [270, 71] on span at bounding box center [273, 67] width 7 height 9
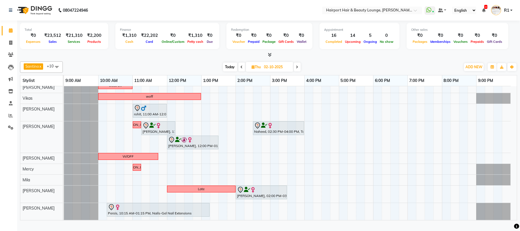
scroll to position [16, 0]
click at [342, 66] on div "Santino x Anandita x Vikas x Adnan x Atish x Elizabeth x Mercy x Binita x Mila …" at bounding box center [268, 139] width 497 height 161
click at [23, 49] on div "Total ₹0 Expenses ₹23,512 Sales ₹21,310 Services ₹2,200 Products" at bounding box center [64, 36] width 88 height 26
click at [225, 71] on span "Today" at bounding box center [230, 67] width 14 height 9
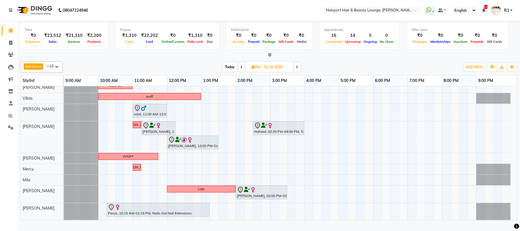
type input "01-10-2025"
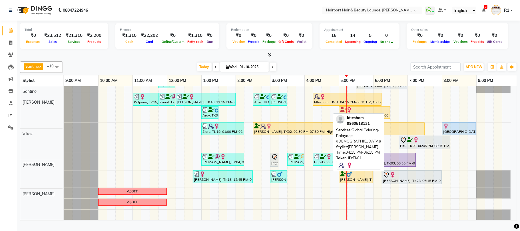
scroll to position [67, 0]
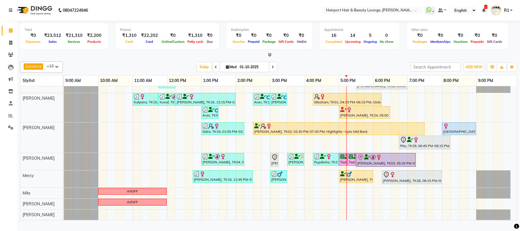
click at [109, 58] on div at bounding box center [268, 55] width 497 height 6
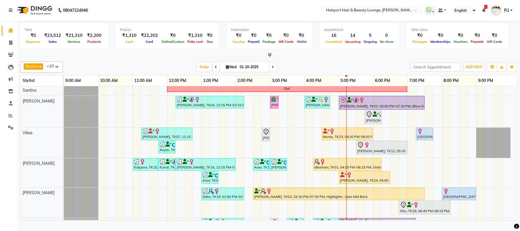
scroll to position [0, 0]
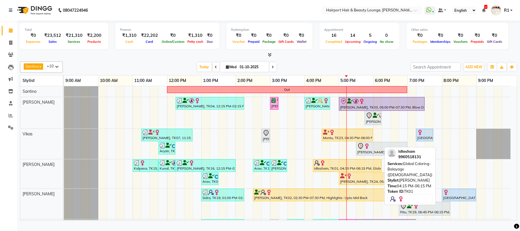
click at [329, 166] on div at bounding box center [347, 163] width 66 height 6
select select "1"
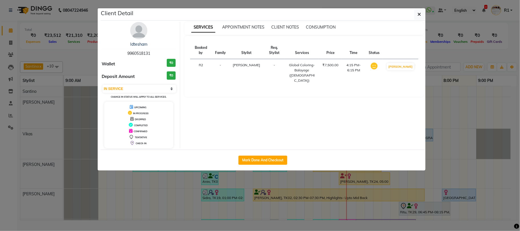
click at [331, 199] on ngb-modal-window "Client Detail Idtesham 9960518131 Wallet ₹0 Deposit Amount ₹0 Select IN SERVICE…" at bounding box center [260, 115] width 520 height 231
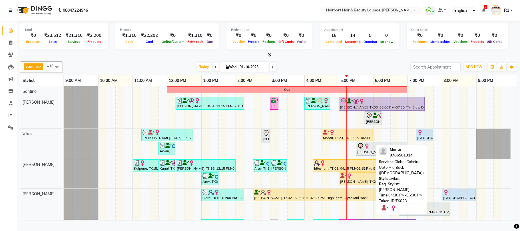
click at [336, 140] on div "Montu, TK23, 04:30 PM-06:00 PM, Global Coloring- Upto Mid Back (Female)" at bounding box center [347, 135] width 50 height 11
select select "1"
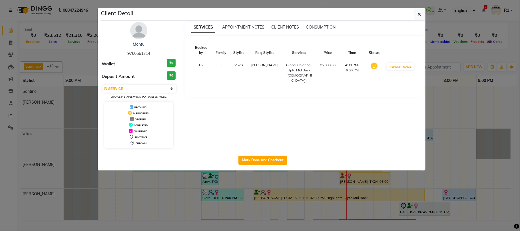
click at [344, 192] on ngb-modal-window "Client Detail Montu 9766561314 Wallet ₹0 Deposit Amount ₹0 Select IN SERVICE CO…" at bounding box center [260, 115] width 520 height 231
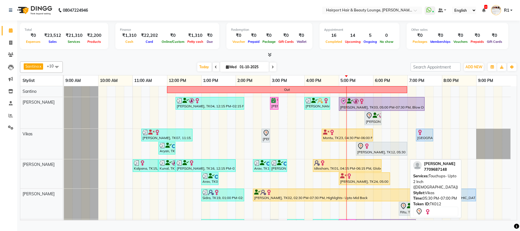
click at [361, 155] on div "[PERSON_NAME], TK12, 05:30 PM-07:00 PM, Touchups- Upto 2 Inch ([DEMOGRAPHIC_DAT…" at bounding box center [382, 149] width 50 height 12
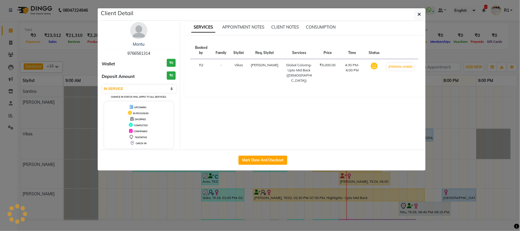
select select "7"
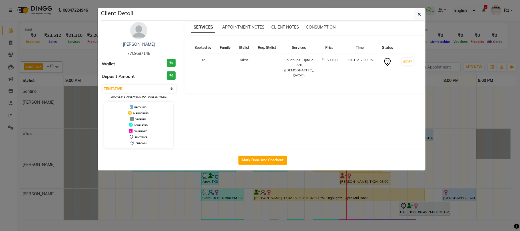
click at [360, 199] on ngb-modal-window "Client Detail Puja Singh 7709687148 Wallet ₹0 Deposit Amount ₹0 Select IN SERVI…" at bounding box center [260, 115] width 520 height 231
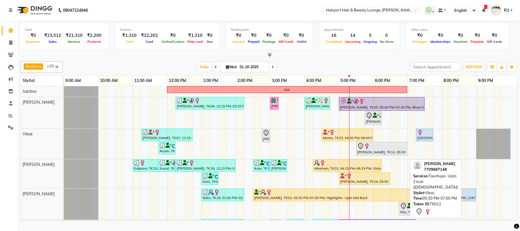
scroll to position [67, 0]
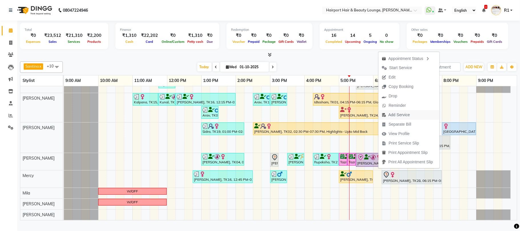
click at [406, 116] on span "Add Service" at bounding box center [398, 115] width 21 height 6
select select "14044"
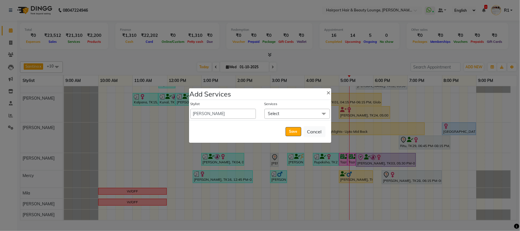
click at [293, 113] on span "Select" at bounding box center [296, 114] width 65 height 10
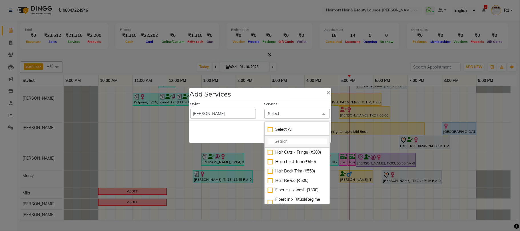
click at [293, 139] on input "multiselect-search" at bounding box center [297, 141] width 59 height 6
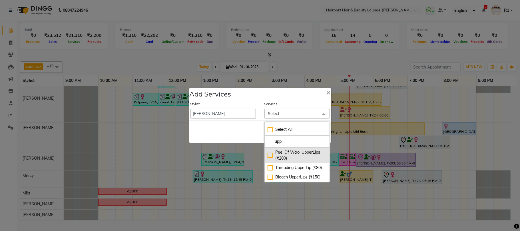
type input "upp"
click at [299, 158] on div "Peel Of Wax- UpperLips (₹200)" at bounding box center [297, 155] width 59 height 12
checkbox input "true"
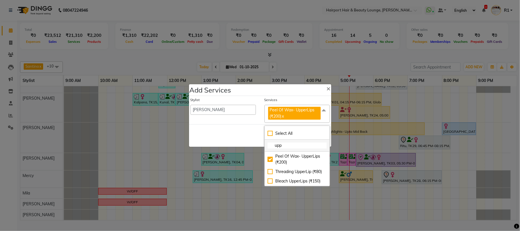
click at [297, 144] on input "upp" at bounding box center [297, 145] width 59 height 6
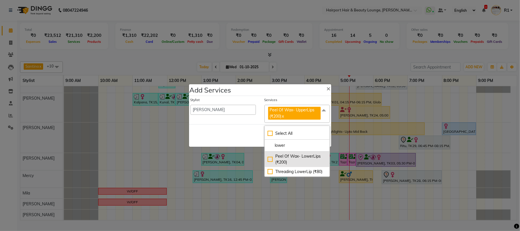
type input "lower"
click at [303, 153] on div "Peel Of Wax- LowerLips (₹200)" at bounding box center [297, 159] width 59 height 12
checkbox input "true"
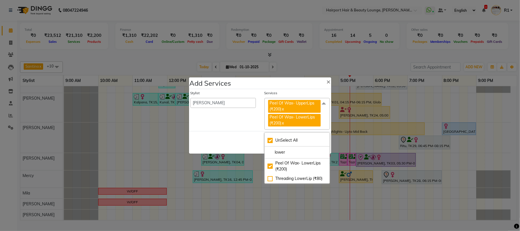
click at [247, 146] on div "Save Cancel" at bounding box center [260, 142] width 142 height 23
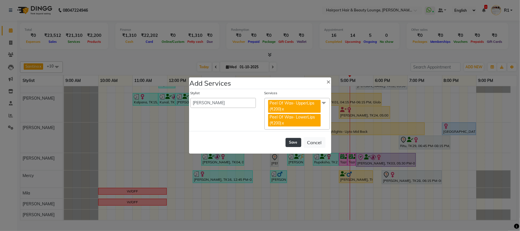
click at [287, 144] on button "Save" at bounding box center [293, 142] width 16 height 9
select select "7127"
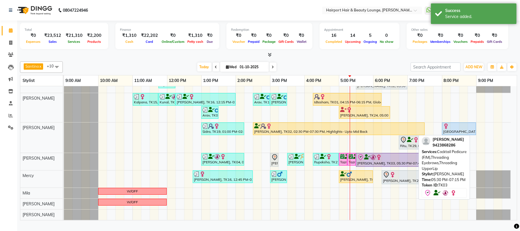
click at [380, 166] on div "SNEHA PATIL, TK03, 05:30 PM-07:45 PM, Cocktail Pedicure (F/M),Threading Eyebrow…" at bounding box center [395, 160] width 76 height 12
select select "8"
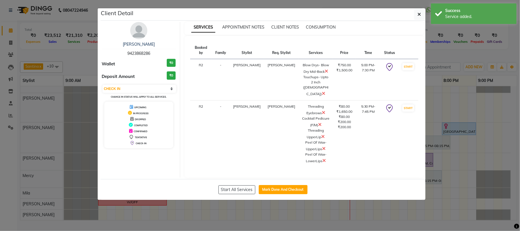
click at [321, 139] on icon at bounding box center [322, 136] width 3 height 5
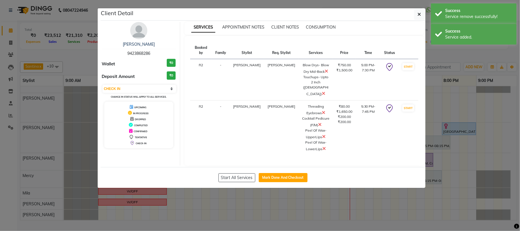
click at [448, 61] on ngb-modal-window "Client Detail SNEHA PATIL 9423868286 Wallet ₹0 Deposit Amount ₹0 Select IN SERV…" at bounding box center [260, 115] width 520 height 231
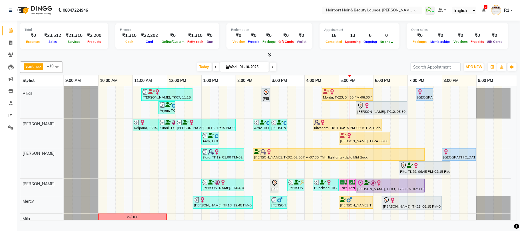
scroll to position [67, 0]
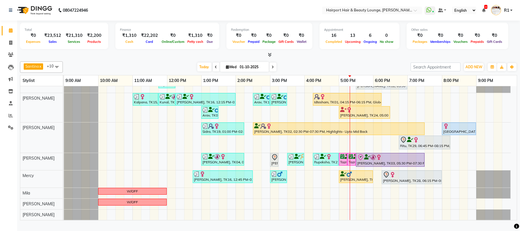
click at [56, 69] on span at bounding box center [56, 66] width 11 height 11
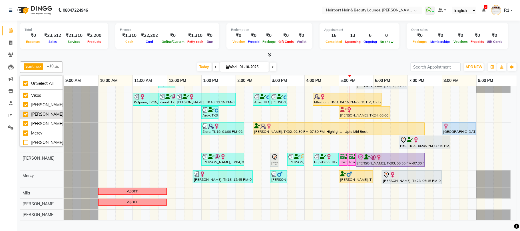
scroll to position [47, 0]
click at [42, 116] on div "[PERSON_NAME]" at bounding box center [41, 113] width 37 height 6
checkbox input "false"
checkbox input "true"
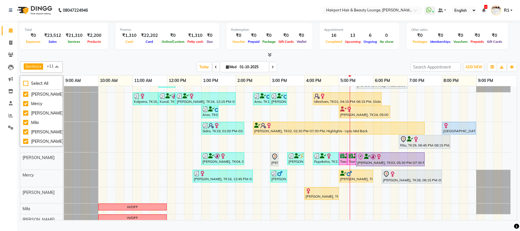
click at [118, 71] on div "Today Wed 01-10-2025" at bounding box center [237, 67] width 342 height 9
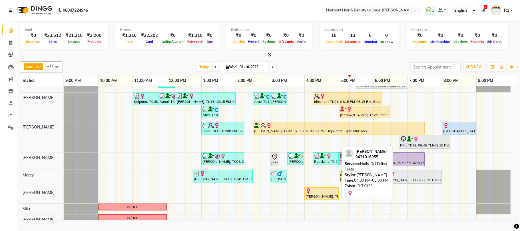
click at [323, 199] on div "Sheela, TK26, 04:00 PM-05:00 PM, Nails-Gel Polish Feets" at bounding box center [321, 193] width 33 height 11
select select "1"
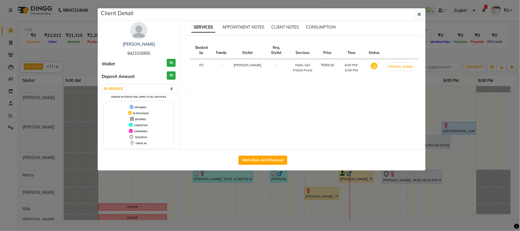
click at [323, 202] on ngb-modal-window "Client Detail Sheela 9421016955 Wallet ₹0 Deposit Amount ₹0 Select IN SERVICE C…" at bounding box center [260, 115] width 520 height 231
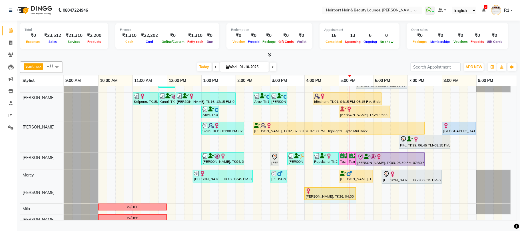
drag, startPoint x: 338, startPoint y: 201, endPoint x: 350, endPoint y: 203, distance: 11.9
click at [350, 203] on div "Out ekta, TK04, 12:15 PM-02:15 PM, Touchups- Upto 2 Inch (Female) Surbhi, TK08,…" at bounding box center [290, 127] width 453 height 216
click at [272, 69] on icon at bounding box center [273, 66] width 2 height 3
type input "02-10-2025"
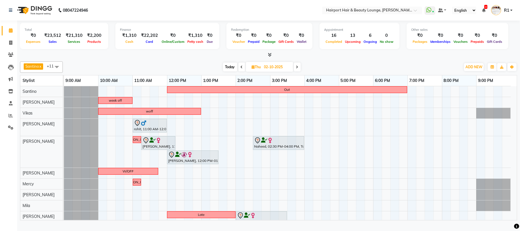
scroll to position [27, 0]
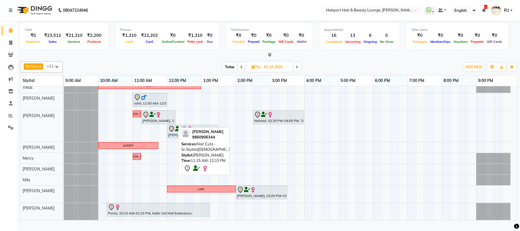
click at [156, 123] on div "Asma Kazi, 11:15 AM-12:15 PM, Hair Cuts -Sr.Stylist(Female)" at bounding box center [158, 117] width 33 height 12
select select "7"
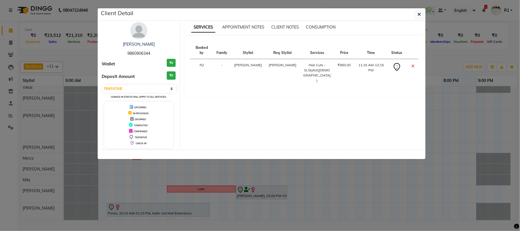
click at [181, 196] on ngb-modal-window "Client Detail Asma Kazi 9860906344 Wallet ₹0 Deposit Amount ₹0 Select CONFIRMED…" at bounding box center [260, 115] width 520 height 231
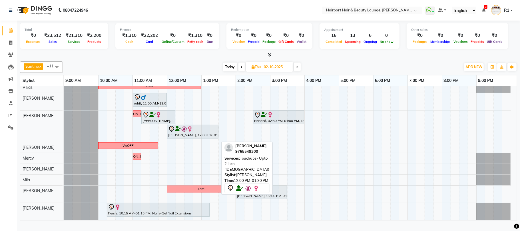
click at [184, 138] on div "Rosy Bagga, 12:00 PM-01:30 PM, Touchups- Upto 2 Inch (Female)" at bounding box center [193, 132] width 50 height 12
select select "7"
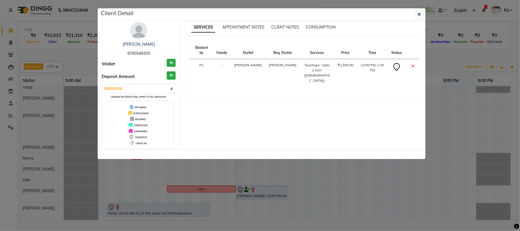
click at [189, 198] on ngb-modal-window "Client Detail Rosy Bagga 9765549300 Wallet ₹0 Deposit Amount ₹0 Select CONFIRME…" at bounding box center [260, 115] width 520 height 231
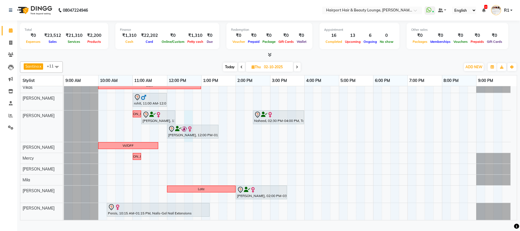
click at [190, 146] on div "Out week off woff rohit, 11:00 AM-12:00 PM, Global Coloring (Male) 9011768969 W…" at bounding box center [290, 141] width 453 height 160
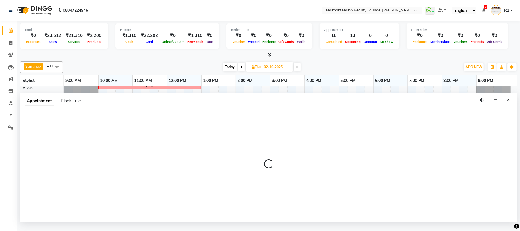
select select "12656"
select select "tentative"
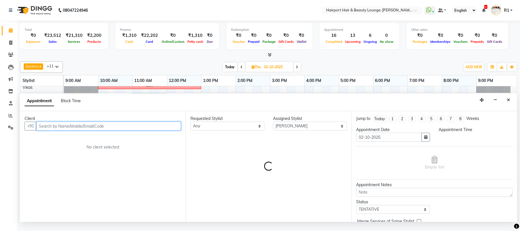
select select "750"
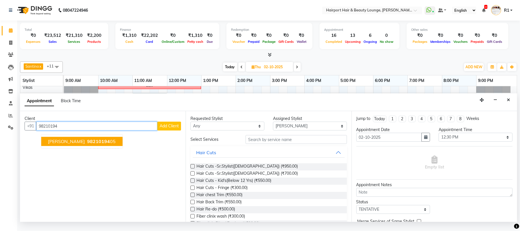
click at [104, 144] on span "98210194" at bounding box center [98, 142] width 23 height 6
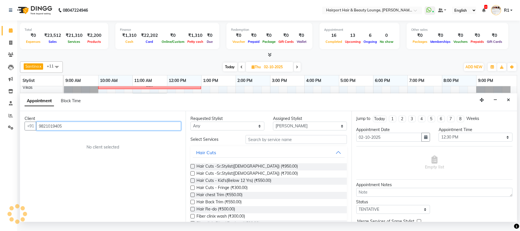
type input "9821019405"
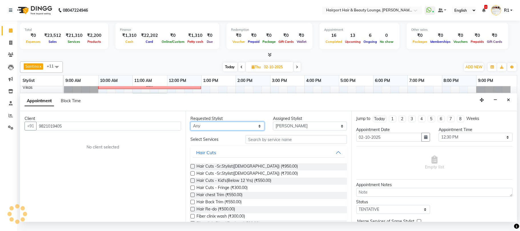
click at [202, 130] on select "Any Adnan Anandita Anita Atish Binita Elizabeth Maggie Mercy Mila Santino Vikas" at bounding box center [227, 126] width 74 height 9
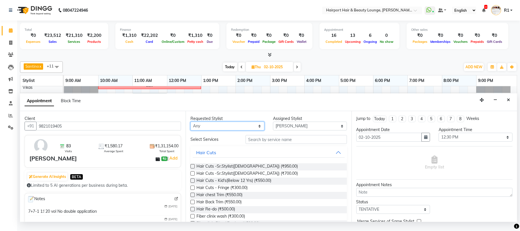
select select "12656"
click at [192, 130] on select "Any Adnan Anandita Anita Atish Binita Elizabeth Maggie Mercy Mila Santino Vikas" at bounding box center [227, 126] width 74 height 9
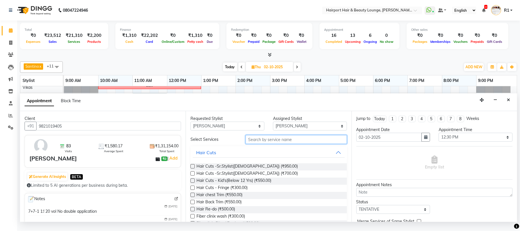
click at [272, 144] on input "text" at bounding box center [296, 139] width 101 height 9
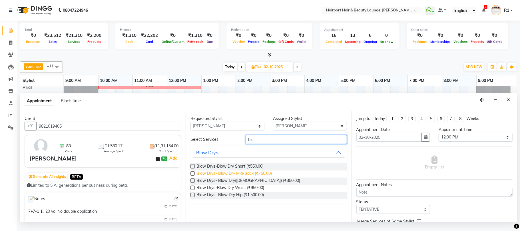
type input "blo"
click at [267, 178] on span "Blow Drys- Blow Dry Mid-Back (₹750.00)" at bounding box center [233, 173] width 75 height 7
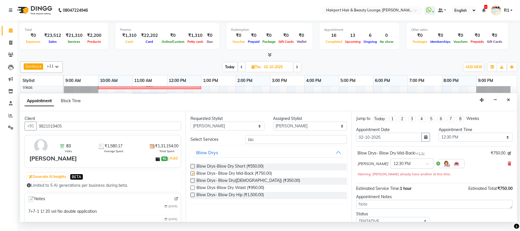
checkbox input "false"
click at [258, 130] on select "Any Adnan Anandita Anita Atish Binita Elizabeth Maggie Mercy Mila Santino Vikas" at bounding box center [227, 126] width 74 height 9
select select "null"
click at [192, 130] on select "Any Adnan Anandita Anita Atish Binita Elizabeth Maggie Mercy Mila Santino Vikas" at bounding box center [227, 126] width 74 height 9
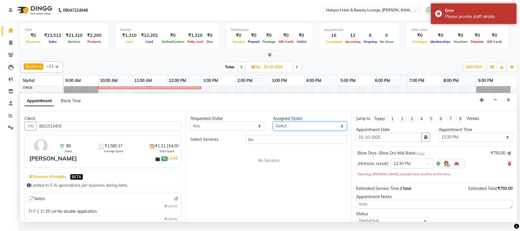
click at [315, 130] on select "Select Adnan Anandita Anita Atish Binita Elizabeth Maggie Mercy Mila Santino Vi…" at bounding box center [310, 126] width 74 height 9
select select "69783"
click at [273, 130] on select "Select Adnan Anandita Anita Atish Binita Elizabeth Maggie Mercy Mila Santino Vi…" at bounding box center [310, 126] width 74 height 9
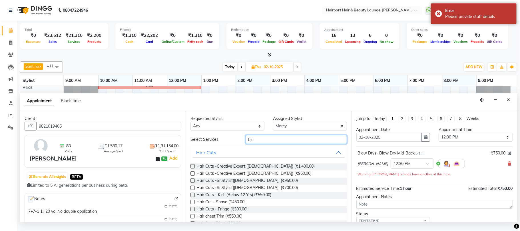
click at [292, 144] on input "blo" at bounding box center [296, 139] width 101 height 9
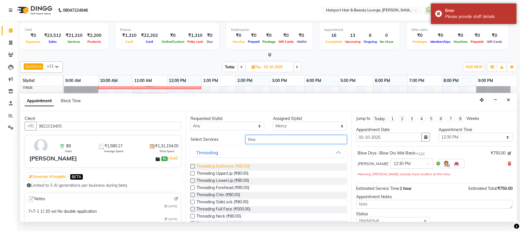
type input "thre"
click at [212, 170] on span "Threading Eyebrows (₹80.00)" at bounding box center [222, 166] width 53 height 7
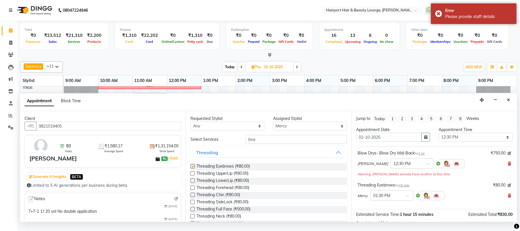
checkbox input "false"
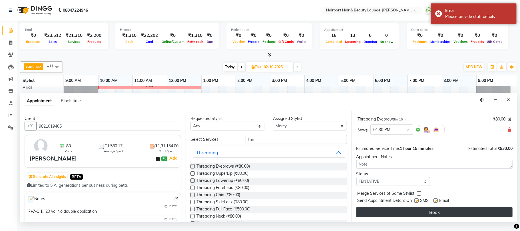
click at [472, 217] on button "Book" at bounding box center [434, 212] width 156 height 10
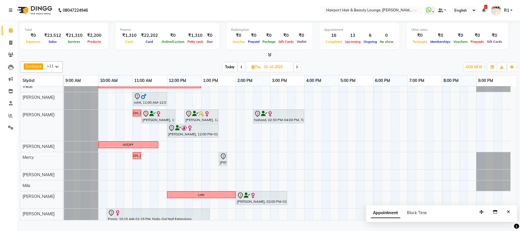
click at [226, 71] on span "Today" at bounding box center [230, 67] width 14 height 9
type input "01-10-2025"
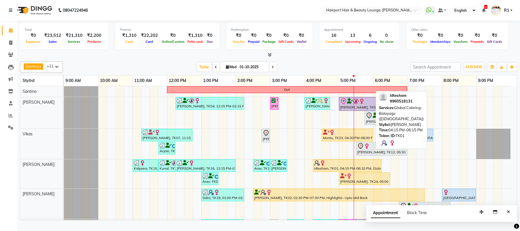
scroll to position [83, 0]
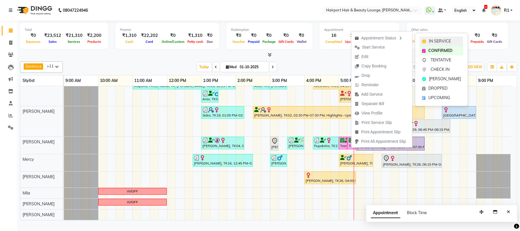
click at [436, 40] on span "IN SERVICE" at bounding box center [440, 41] width 22 height 6
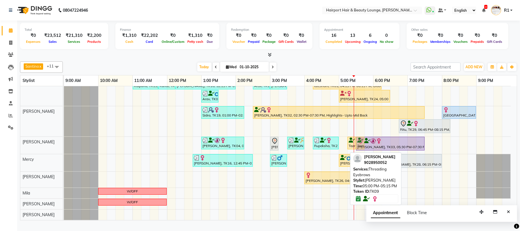
drag, startPoint x: 344, startPoint y: 149, endPoint x: 359, endPoint y: 149, distance: 15.1
click at [64, 149] on div "ekta, TK04, 01:00 PM-02:15 PM, Wine Pedicure (F/M),Threading Eyebrows (₹80) Div…" at bounding box center [64, 145] width 0 height 17
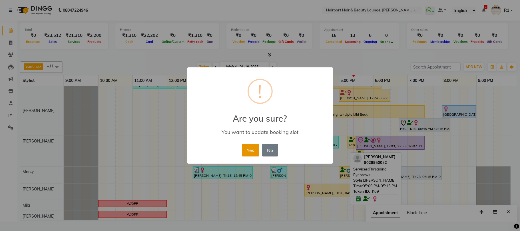
click at [258, 156] on button "Yes" at bounding box center [250, 150] width 17 height 13
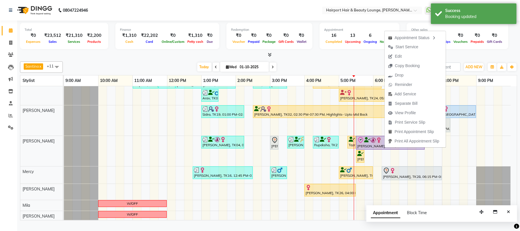
click at [358, 63] on div "Total ₹0 Expenses ₹23,512 Sales ₹21,310 Services ₹2,200 Products Finance ₹1,310…" at bounding box center [268, 121] width 503 height 201
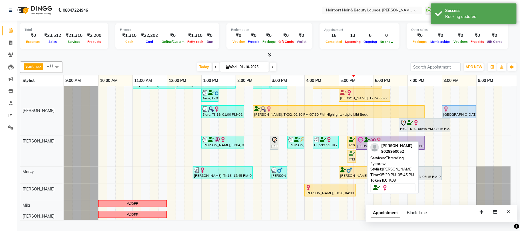
drag, startPoint x: 358, startPoint y: 160, endPoint x: 344, endPoint y: 160, distance: 13.4
click at [64, 160] on div "ekta, TK04, 01:00 PM-02:15 PM, Wine Pedicure (F/M),Threading Eyebrows (₹80) Div…" at bounding box center [64, 151] width 0 height 30
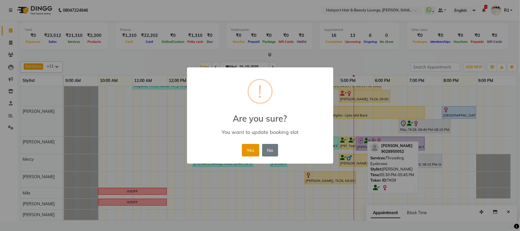
click at [255, 156] on button "Yes" at bounding box center [250, 150] width 17 height 13
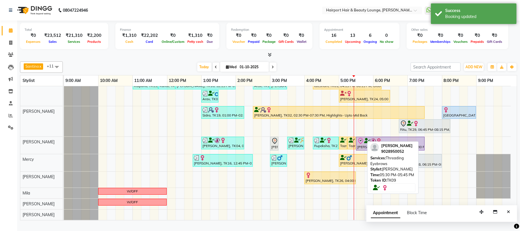
click at [389, 56] on div "Total ₹0 Expenses ₹23,512 Sales ₹21,310 Services ₹2,200 Products Finance ₹1,310…" at bounding box center [268, 39] width 497 height 37
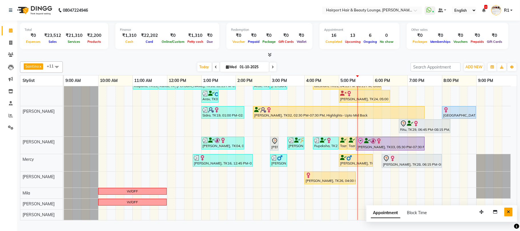
click at [504, 216] on button "Close" at bounding box center [508, 212] width 8 height 9
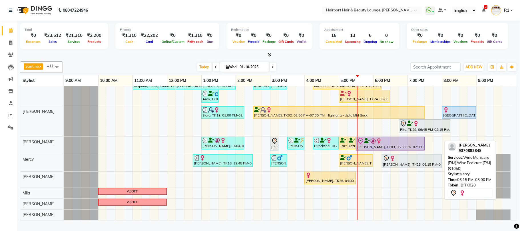
click at [414, 167] on div "[PERSON_NAME], TK28, 06:15 PM-08:00 PM, Wine Manicure (F/M),Wine Pedicure (F/M)…" at bounding box center [411, 161] width 59 height 12
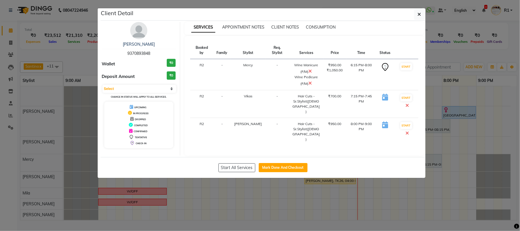
click at [367, 223] on ngb-modal-window "Client Detail Venessa 9370893848 Wallet ₹0 Deposit Amount ₹0 Select IN SERVICE …" at bounding box center [260, 115] width 520 height 231
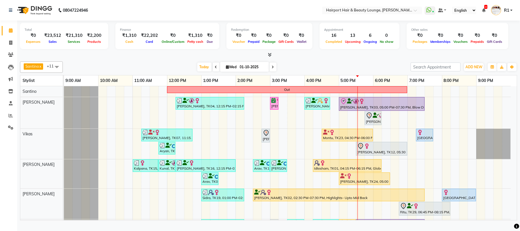
scroll to position [38, 0]
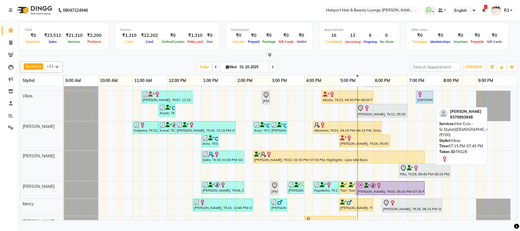
click at [432, 102] on div at bounding box center [433, 97] width 2 height 12
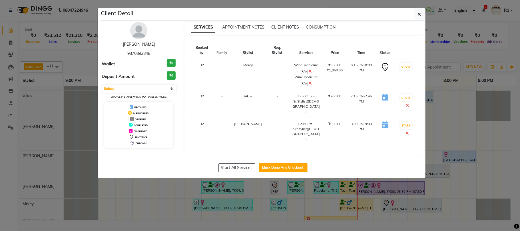
click at [136, 47] on link "[PERSON_NAME]" at bounding box center [139, 44] width 32 height 5
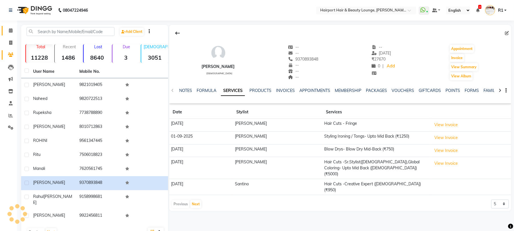
click at [3, 29] on link "Calendar" at bounding box center [9, 30] width 14 height 9
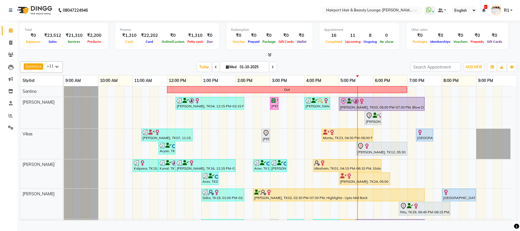
click at [359, 58] on div at bounding box center [268, 55] width 497 height 6
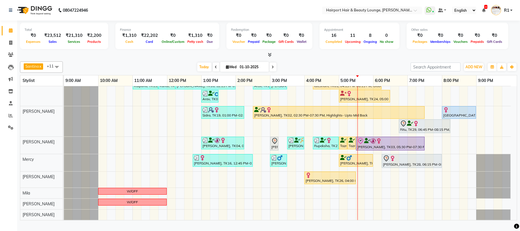
scroll to position [7, 0]
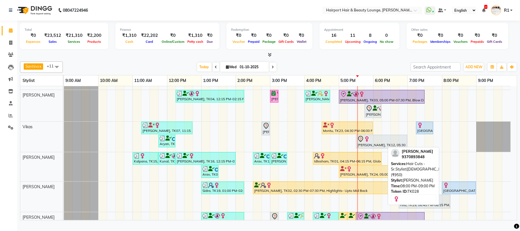
click at [453, 193] on div "[GEOGRAPHIC_DATA], TK28, 08:00 PM-09:00 PM, Hair Cuts -Sr.Stylist([DEMOGRAPHIC_…" at bounding box center [459, 187] width 33 height 11
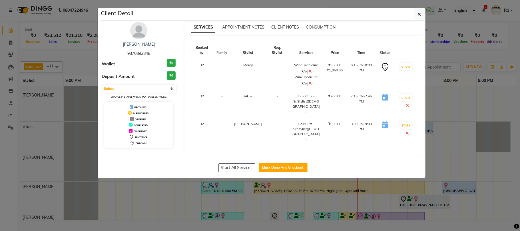
click at [433, 226] on ngb-modal-window "Client Detail Venessa 9370893848 Wallet ₹0 Deposit Amount ₹0 Select IN SERVICE …" at bounding box center [260, 115] width 520 height 231
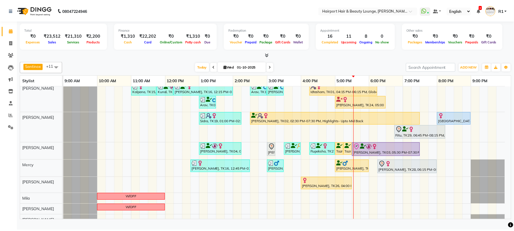
scroll to position [83, 0]
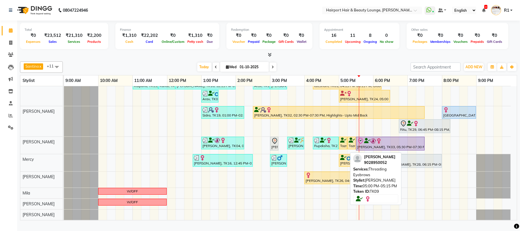
click at [346, 148] on div at bounding box center [347, 143] width 2 height 12
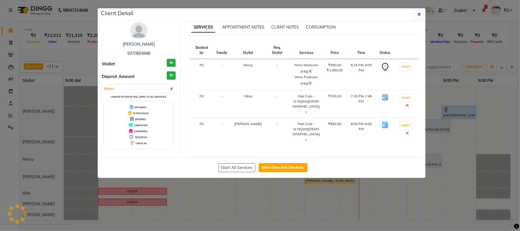
select select "1"
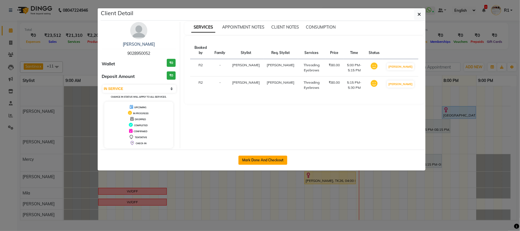
click at [280, 165] on button "Mark Done And Checkout" at bounding box center [262, 160] width 49 height 9
select select "service"
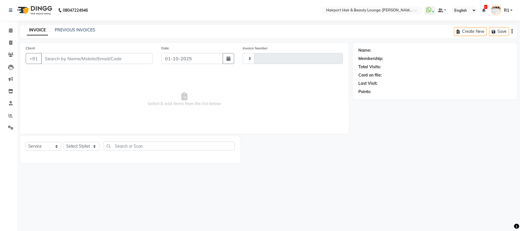
type input "5190"
select select "622"
type input "9028950052"
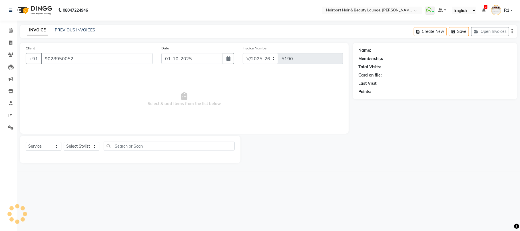
select select "14044"
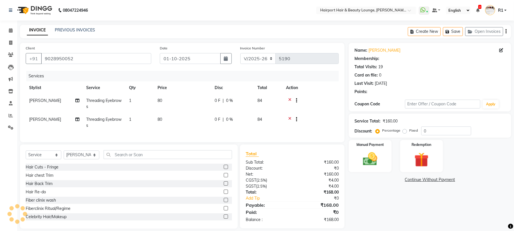
select select "1: Object"
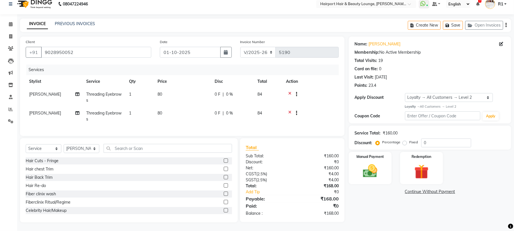
scroll to position [43, 0]
click at [384, 41] on link "Tazneem Patanwalla" at bounding box center [385, 44] width 32 height 6
click at [403, 151] on div "Redemption" at bounding box center [421, 167] width 45 height 33
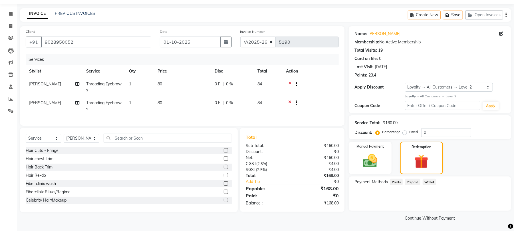
click at [403, 180] on span "Points" at bounding box center [396, 182] width 13 height 7
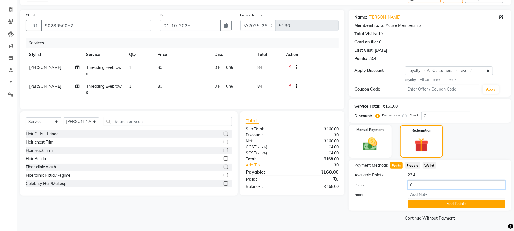
drag, startPoint x: 427, startPoint y: 202, endPoint x: 397, endPoint y: 203, distance: 29.1
click at [397, 190] on div "Points: 0" at bounding box center [430, 185] width 160 height 10
type input "18"
click at [430, 208] on button "Add Points" at bounding box center [457, 204] width 98 height 9
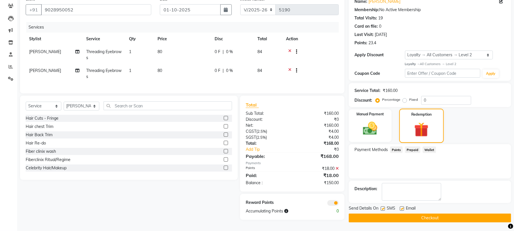
scroll to position [87, 0]
click at [373, 111] on label "Manual Payment" at bounding box center [370, 113] width 29 height 5
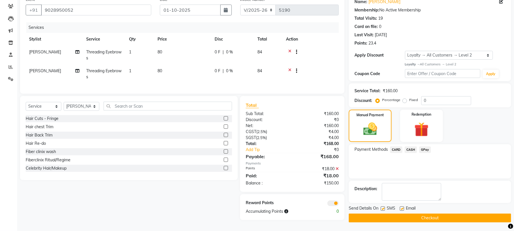
click at [409, 146] on span "CASH" at bounding box center [411, 149] width 12 height 7
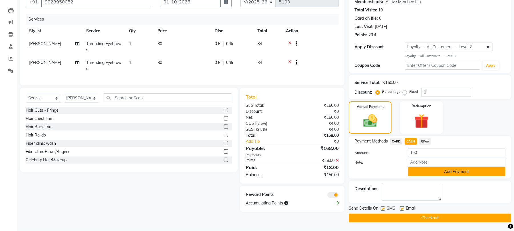
click at [435, 170] on button "Add Payment" at bounding box center [457, 171] width 98 height 9
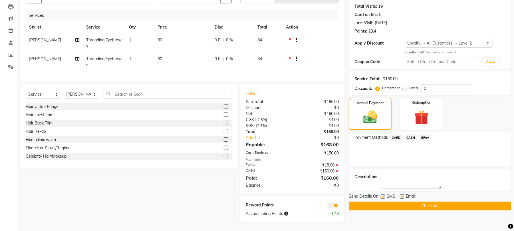
drag, startPoint x: 431, startPoint y: 208, endPoint x: 384, endPoint y: 156, distance: 70.4
click at [431, 208] on button "Checkout" at bounding box center [430, 206] width 162 height 9
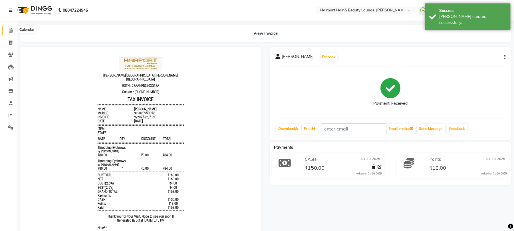
click at [11, 29] on icon at bounding box center [11, 30] width 4 height 4
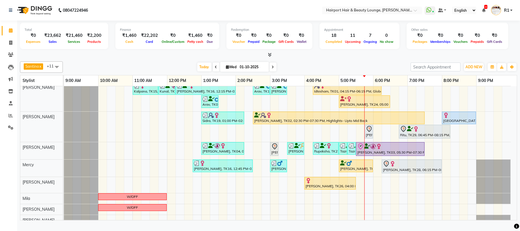
scroll to position [38, 0]
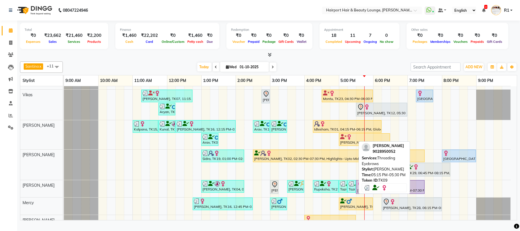
click at [351, 187] on link "Tazneem PATANWALLA, TK09, 05:15 PM-05:30 PM, Threading Eyebrows" at bounding box center [351, 186] width 8 height 13
select select "3"
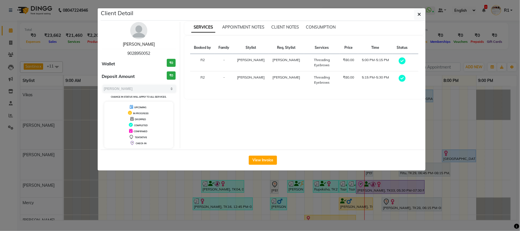
click at [134, 47] on link "Tazneem PATANWALLA" at bounding box center [139, 44] width 32 height 5
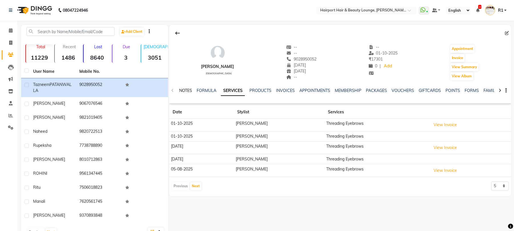
click at [186, 93] on link "NOTES" at bounding box center [185, 90] width 13 height 5
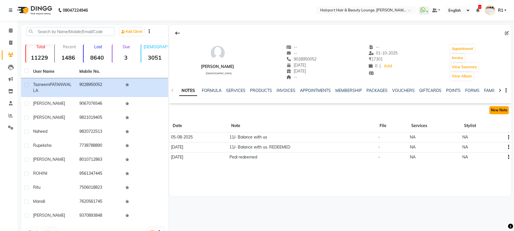
click at [497, 114] on button "New Note" at bounding box center [499, 110] width 19 height 8
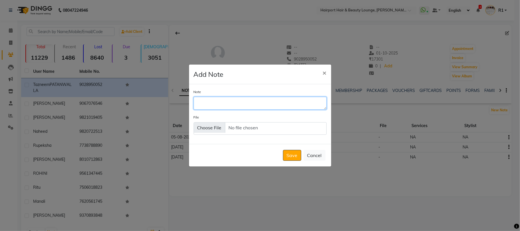
click at [248, 101] on textarea "Note" at bounding box center [260, 103] width 133 height 13
click at [312, 160] on button "Cancel" at bounding box center [314, 155] width 22 height 11
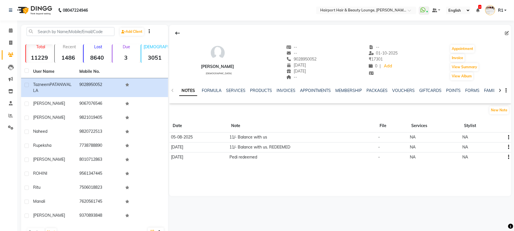
click at [508, 138] on icon "button" at bounding box center [508, 137] width 1 height 0
click at [490, 149] on div "Edit" at bounding box center [494, 148] width 9 height 7
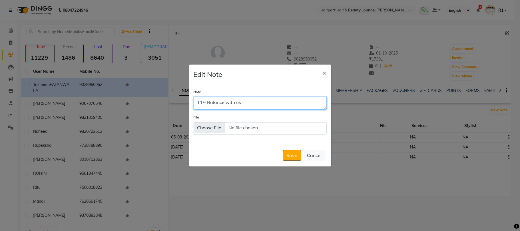
click at [279, 97] on textarea "11/- Balance with us" at bounding box center [260, 103] width 133 height 13
type textarea "11/- Balance with us. Redeem"
click at [283, 161] on button "Save" at bounding box center [292, 155] width 18 height 11
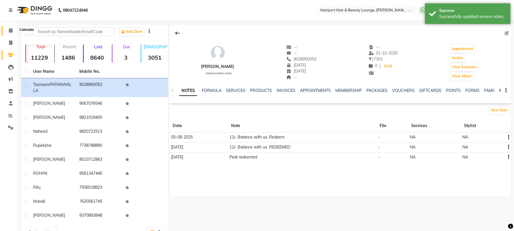
click at [11, 32] on icon at bounding box center [11, 30] width 4 height 4
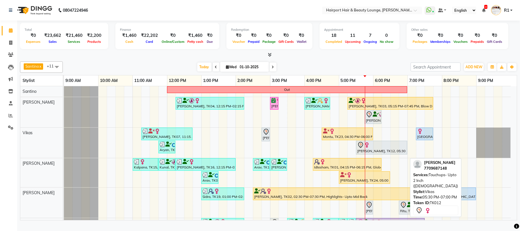
click at [395, 154] on div "[PERSON_NAME], TK12, 05:30 PM-07:00 PM, Touchups- Upto 2 Inch ([DEMOGRAPHIC_DAT…" at bounding box center [382, 148] width 50 height 12
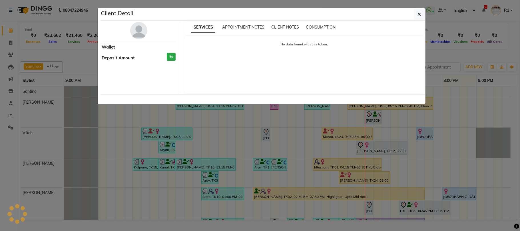
select select "7"
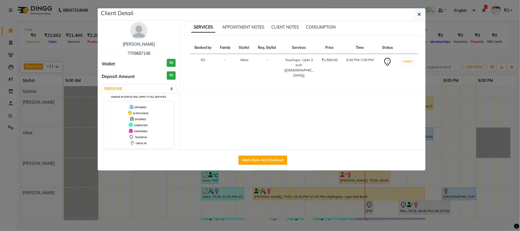
click at [440, 64] on ngb-modal-window "Client Detail Puja Singh 7709687148 Wallet ₹0 Deposit Amount ₹0 Select IN SERVI…" at bounding box center [260, 115] width 520 height 231
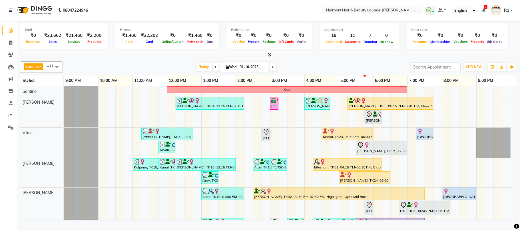
click at [272, 69] on icon at bounding box center [273, 66] width 2 height 3
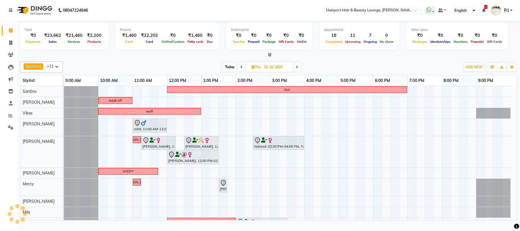
click at [239, 71] on span at bounding box center [241, 67] width 7 height 9
type input "01-10-2025"
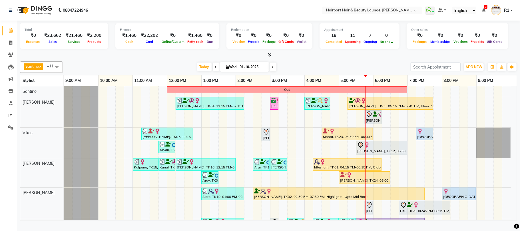
scroll to position [38, 0]
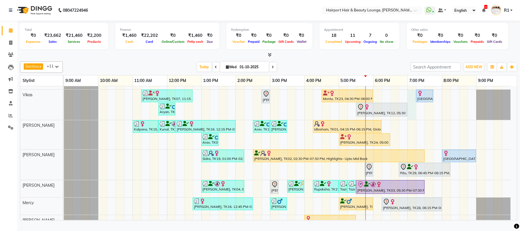
click at [409, 115] on div "Out ekta, TK04, 12:15 PM-02:15 PM, Touchups- Upto 2 Inch (Female) Surbhi, TK08,…" at bounding box center [290, 155] width 453 height 215
select select "70550"
select select "tentative"
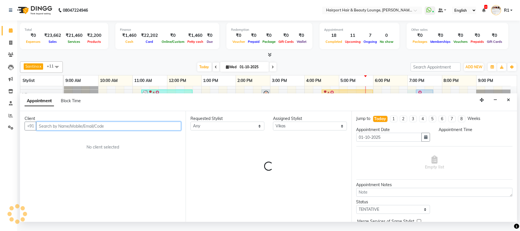
select select "1140"
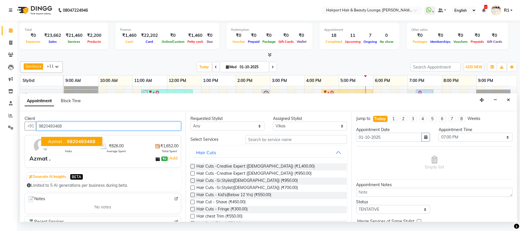
click at [93, 146] on button "Azmat . 9820493468" at bounding box center [71, 141] width 61 height 9
type input "9820493468"
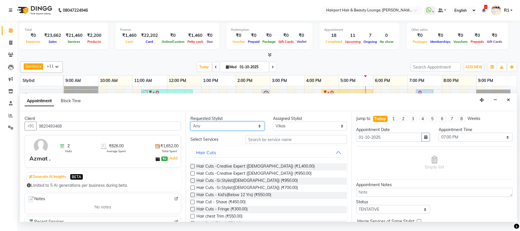
click at [206, 130] on select "Any Adnan Anandita Anita Atish Binita Elizabeth Maggie Mercy Mila Santino Vikas" at bounding box center [227, 126] width 74 height 9
select select "93412"
click at [192, 130] on select "Any Adnan Anandita Anita Atish Binita Elizabeth Maggie Mercy Mila Santino Vikas" at bounding box center [227, 126] width 74 height 9
select select "93412"
drag, startPoint x: 220, startPoint y: 139, endPoint x: 220, endPoint y: 134, distance: 5.4
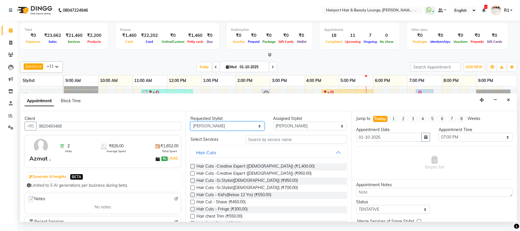
click at [220, 130] on select "Any Adnan Anandita Anita Atish Binita Elizabeth Maggie Mercy Mila Santino Vikas" at bounding box center [227, 126] width 74 height 9
select select "22631"
click at [192, 130] on select "Any Adnan Anandita Anita Atish Binita Elizabeth Maggie Mercy Mila Santino Vikas" at bounding box center [227, 126] width 74 height 9
click at [291, 130] on select "Select Adnan Anandita Anita Atish Binita Elizabeth Maggie Mercy Mila Santino Vi…" at bounding box center [310, 126] width 74 height 9
select select "70550"
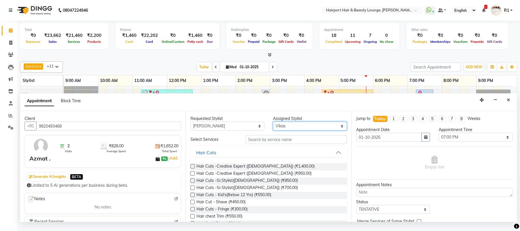
click at [273, 130] on select "Select Adnan Anandita Anita Atish Binita Elizabeth Maggie Mercy Mila Santino Vi…" at bounding box center [310, 126] width 74 height 9
click at [283, 144] on input "text" at bounding box center [296, 139] width 101 height 9
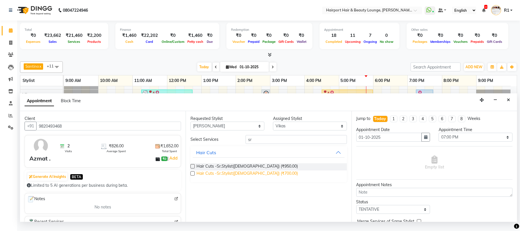
type input "sr"
click at [260, 178] on span "Hair Cuts -Sr.Stylist(Male) (₹700.00)" at bounding box center [246, 173] width 101 height 7
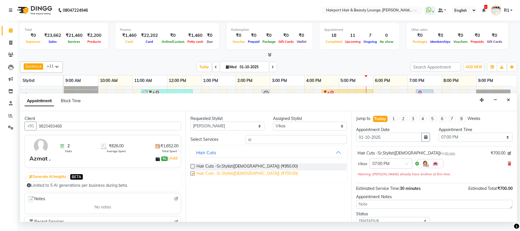
checkbox input "false"
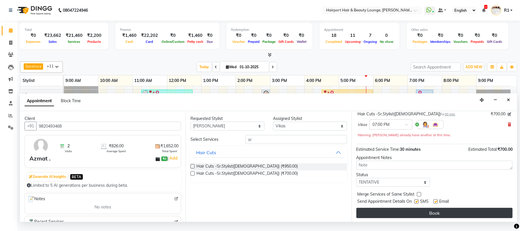
scroll to position [64, 0]
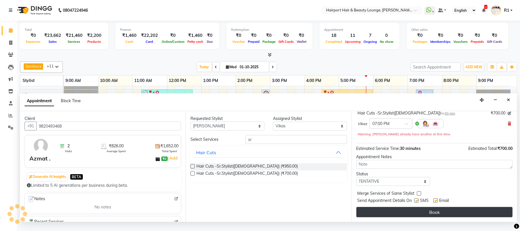
click at [416, 217] on button "Book" at bounding box center [434, 212] width 156 height 10
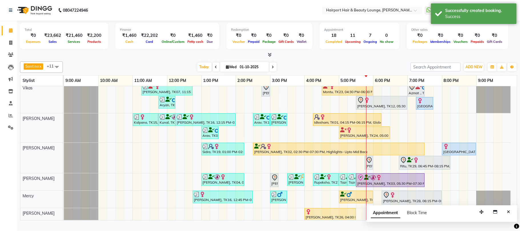
scroll to position [44, 0]
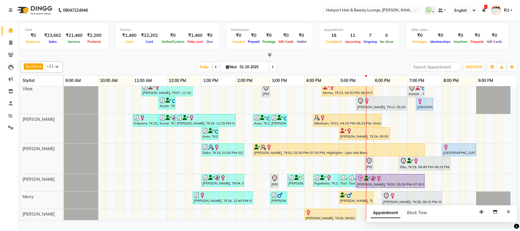
click at [270, 71] on span at bounding box center [273, 67] width 7 height 9
type input "02-10-2025"
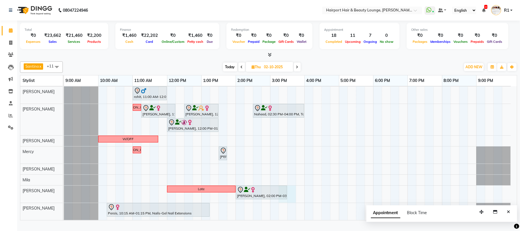
scroll to position [33, 0]
click at [290, 195] on div "Late Nelam, 02:00 PM-03:30 PM, Touchups- Upto 2 Inch (Female)" at bounding box center [287, 194] width 447 height 17
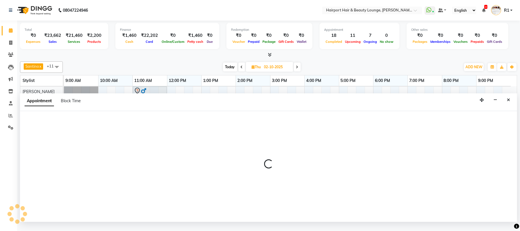
select select "22631"
select select "915"
select select "tentative"
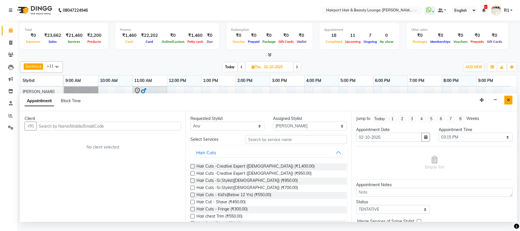
click at [508, 102] on icon "Close" at bounding box center [508, 100] width 3 height 4
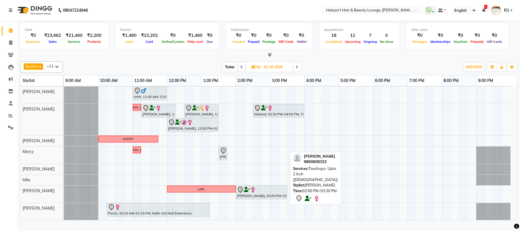
click at [270, 193] on div at bounding box center [261, 189] width 49 height 7
select select "7"
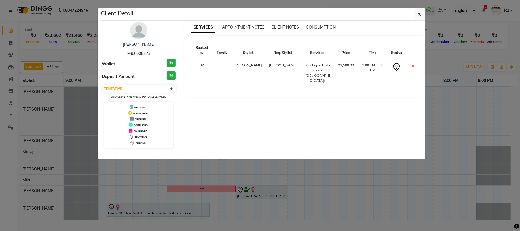
click at [287, 194] on ngb-modal-window "Client Detail Nelam 9860608323 Wallet ₹0 Deposit Amount ₹0 Select CONFIRMED TEN…" at bounding box center [260, 115] width 520 height 231
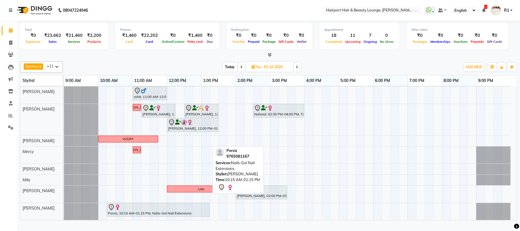
click at [192, 211] on div at bounding box center [158, 207] width 100 height 7
select select "7"
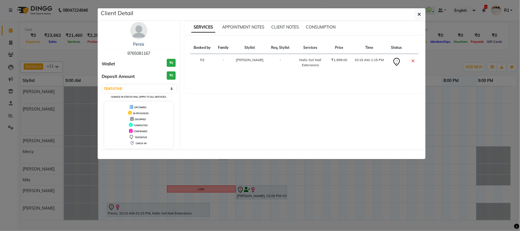
click at [192, 213] on ngb-modal-window "Client Detail Persis 9765081167 Wallet ₹0 Deposit Amount ₹0 Select CONFIRMED TE…" at bounding box center [260, 115] width 520 height 231
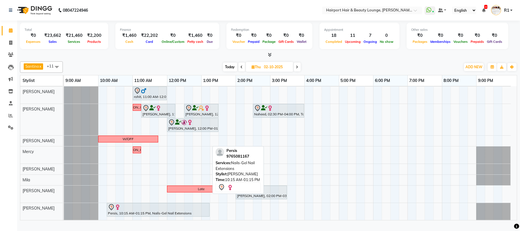
scroll to position [33, 0]
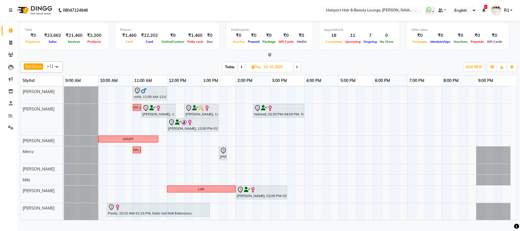
click at [229, 71] on span "Today" at bounding box center [230, 67] width 14 height 9
type input "01-10-2025"
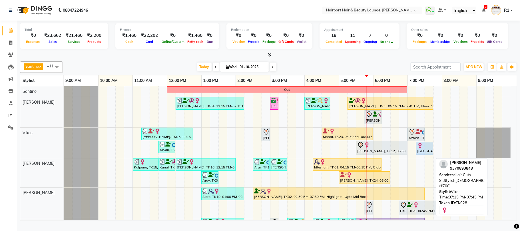
scroll to position [38, 0]
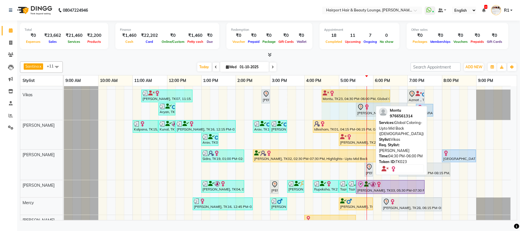
drag, startPoint x: 372, startPoint y: 103, endPoint x: 375, endPoint y: 104, distance: 3.7
click at [64, 104] on div "Rupika, TK07, 11:15 AM-12:45 PM, Touchups- Upto 2 Inch (Female) Mayuri, TK17, 0…" at bounding box center [64, 105] width 0 height 30
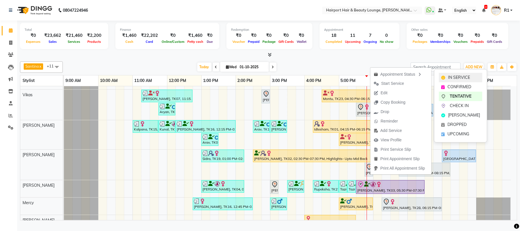
click at [452, 77] on span "IN SERVICE" at bounding box center [459, 78] width 22 height 6
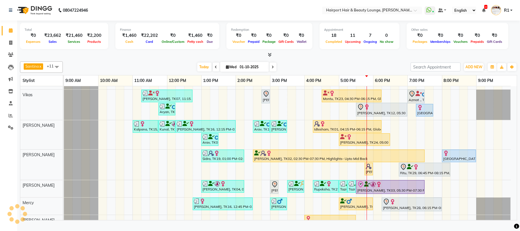
scroll to position [0, 0]
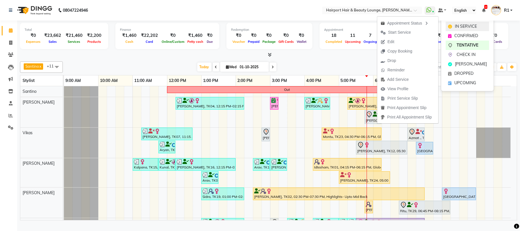
click at [459, 25] on span "IN SERVICE" at bounding box center [466, 26] width 22 height 6
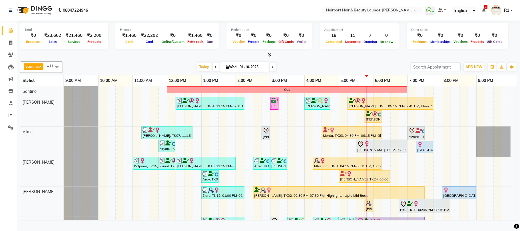
click at [375, 65] on div "Santino x Anandita x Vikas x Adnan x Atish x Elizabeth x Mercy x Binita x Mila …" at bounding box center [268, 139] width 497 height 161
click at [326, 71] on div "Today Wed 01-10-2025" at bounding box center [237, 67] width 342 height 9
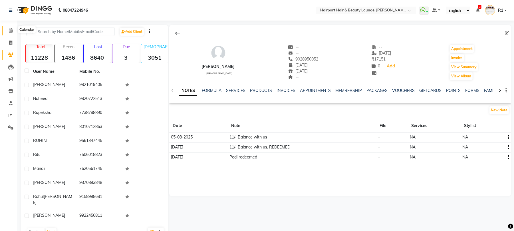
click at [10, 32] on icon at bounding box center [11, 30] width 4 height 4
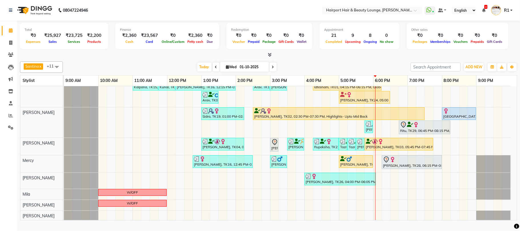
scroll to position [81, 0]
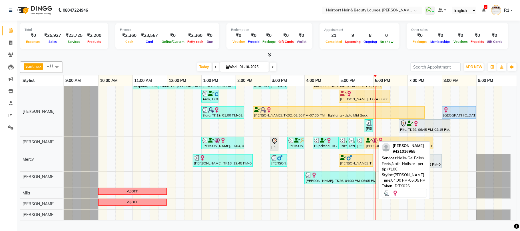
click at [334, 183] on div "[PERSON_NAME], TK26, 04:00 PM-06:05 PM, Nails-Gel Polish Feets,Nails-Nails art …" at bounding box center [340, 177] width 70 height 11
select select "3"
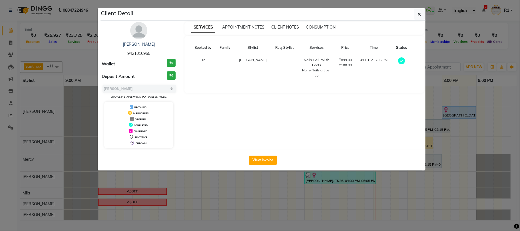
click at [334, 189] on ngb-modal-window "Client Detail [PERSON_NAME] 9421016955 Wallet ₹0 Deposit Amount ₹0 Select MARK …" at bounding box center [260, 115] width 520 height 231
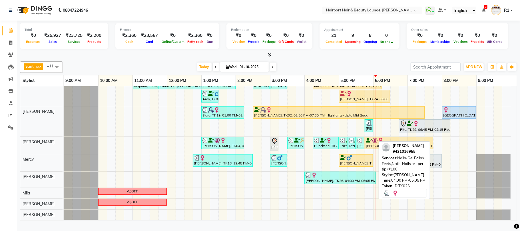
click at [334, 183] on div "[PERSON_NAME], TK26, 04:00 PM-06:05 PM, Nails-Gel Polish Feets,Nails-Nails art …" at bounding box center [340, 177] width 70 height 11
select select "3"
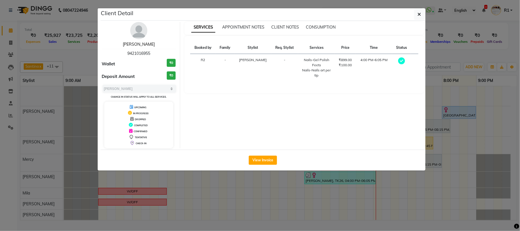
click at [142, 47] on link "[PERSON_NAME]" at bounding box center [139, 44] width 32 height 5
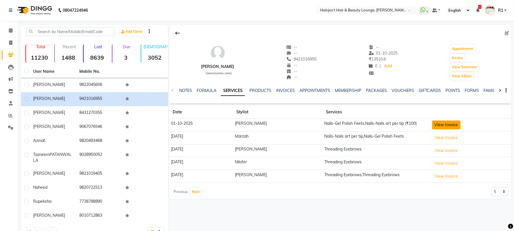
click at [433, 129] on button "View Invoice" at bounding box center [446, 124] width 29 height 9
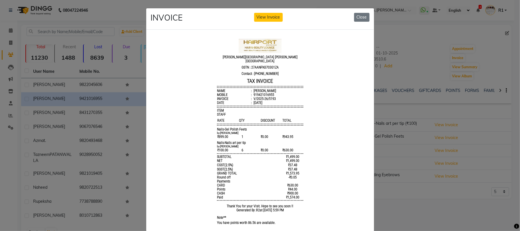
click at [384, 178] on ngb-modal-window "INVOICE View Invoice Close" at bounding box center [260, 115] width 520 height 231
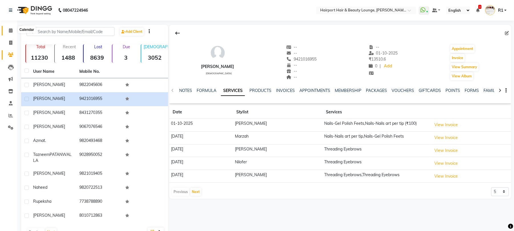
click at [12, 33] on icon at bounding box center [11, 30] width 4 height 4
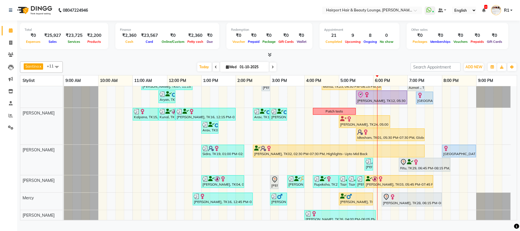
scroll to position [38, 0]
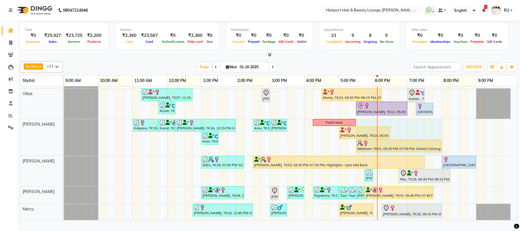
drag, startPoint x: 424, startPoint y: 151, endPoint x: 441, endPoint y: 152, distance: 17.7
click at [64, 152] on div "Kalpana, TK15, 11:00 AM-11:45 AM, Blow Drys- Blow Dry Mid-Back Kunal, TK13, 11:…" at bounding box center [64, 137] width 0 height 37
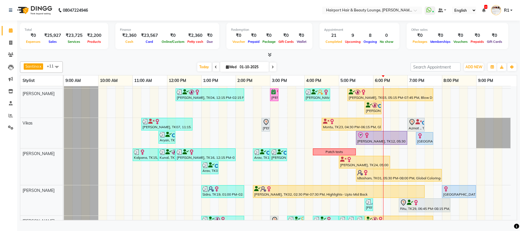
scroll to position [0, 0]
